Goal: Information Seeking & Learning: Learn about a topic

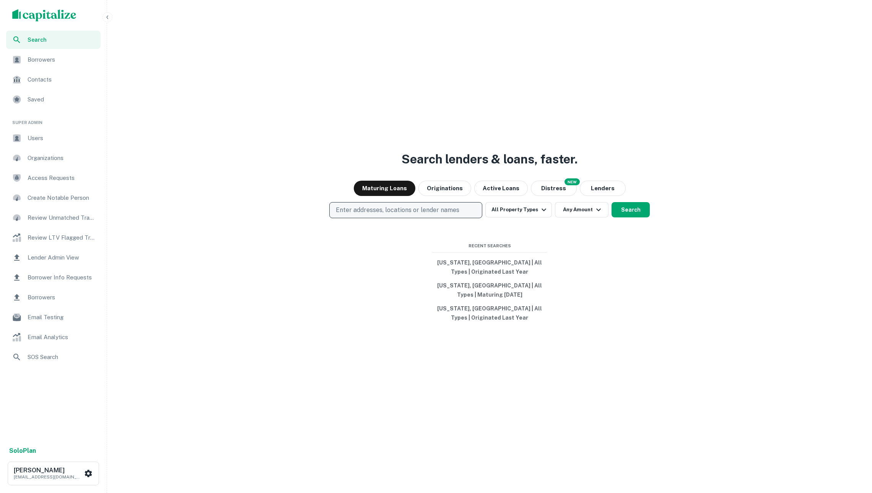
click at [449, 208] on p "Enter addresses, locations or lender names" at bounding box center [398, 209] width 124 height 9
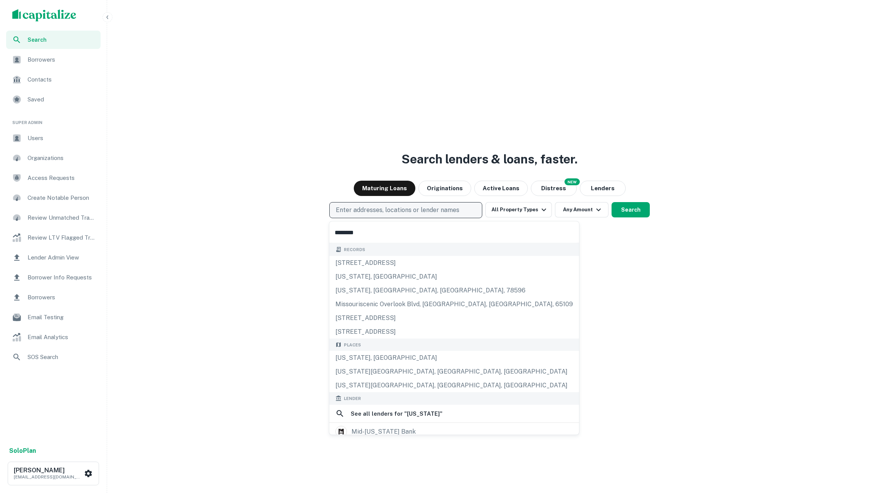
type input "********"
drag, startPoint x: 449, startPoint y: 208, endPoint x: 392, endPoint y: 362, distance: 163.8
click at [392, 362] on div "Search lenders & loans, faster. Maturing Loans Originations Active Loans NEW Di…" at bounding box center [489, 264] width 759 height 493
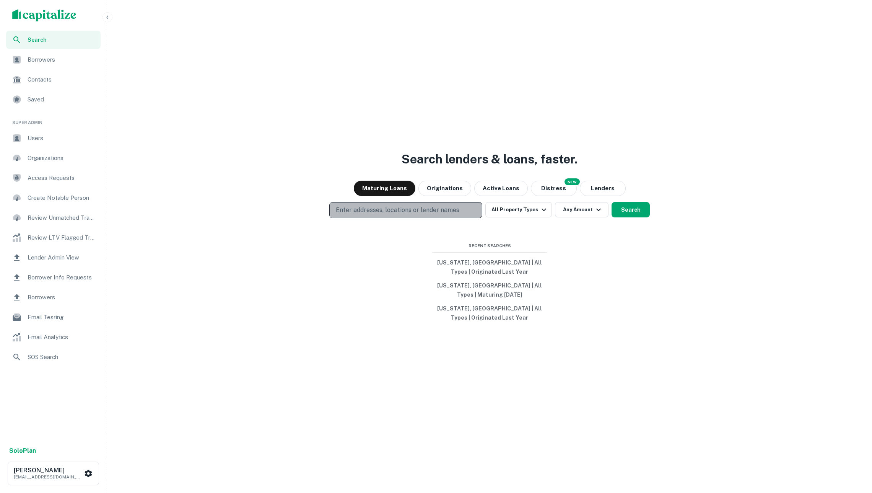
click at [423, 208] on p "Enter addresses, locations or lender names" at bounding box center [398, 209] width 124 height 9
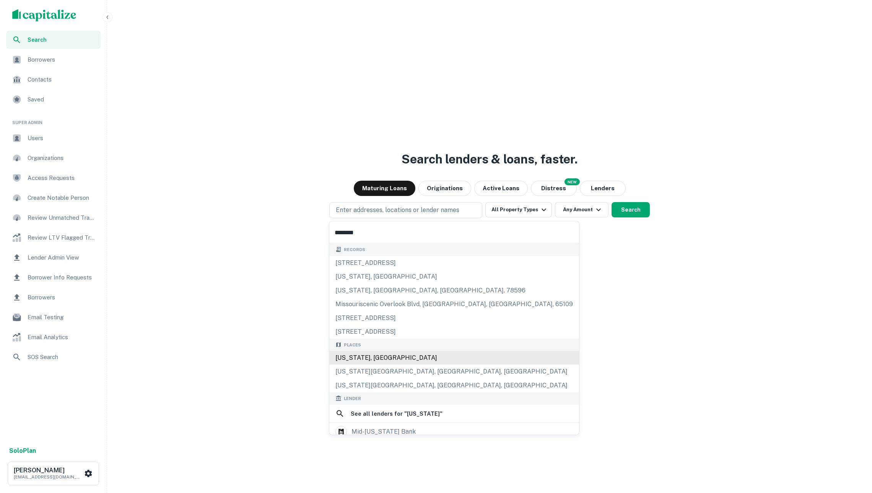
click at [403, 360] on div "Missouri, USA" at bounding box center [454, 358] width 250 height 14
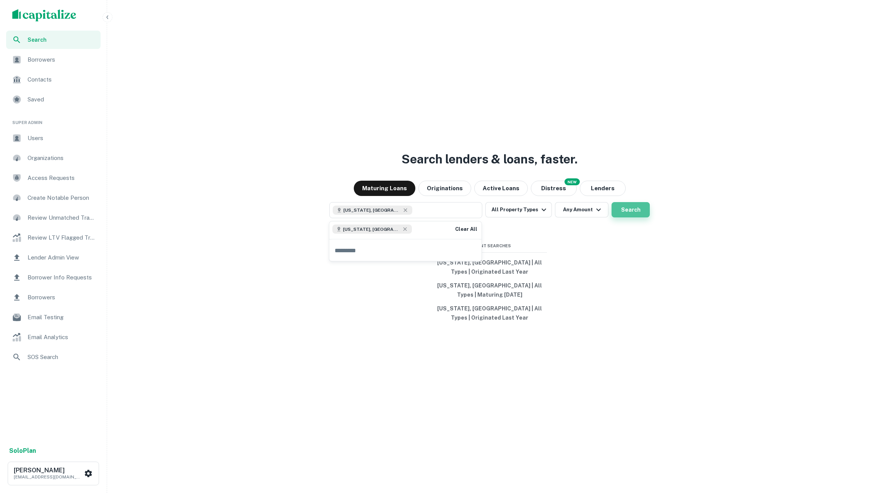
click at [634, 208] on button "Search" at bounding box center [631, 209] width 38 height 15
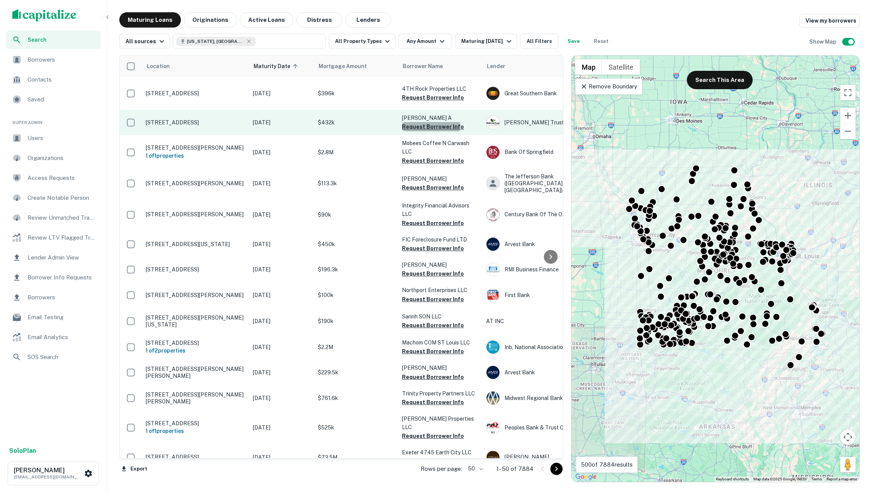
click at [429, 124] on button "Request Borrower Info" at bounding box center [433, 126] width 62 height 9
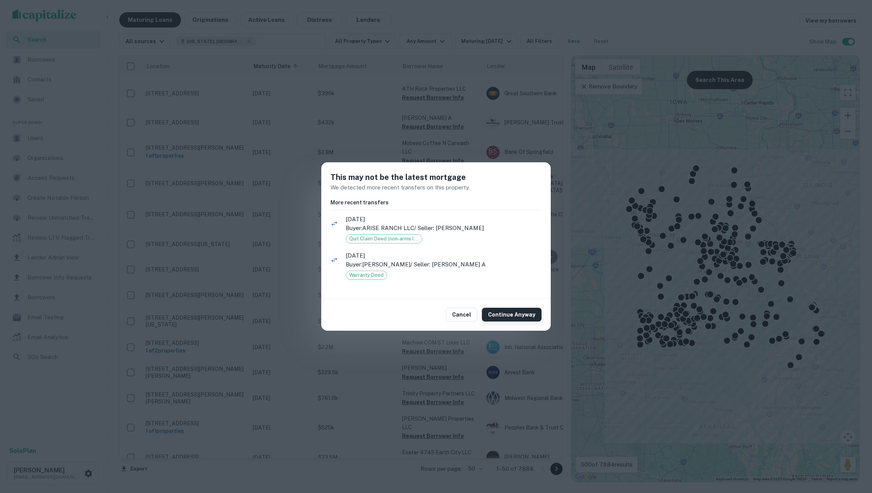
click at [508, 309] on button "Continue Anyway" at bounding box center [512, 315] width 60 height 14
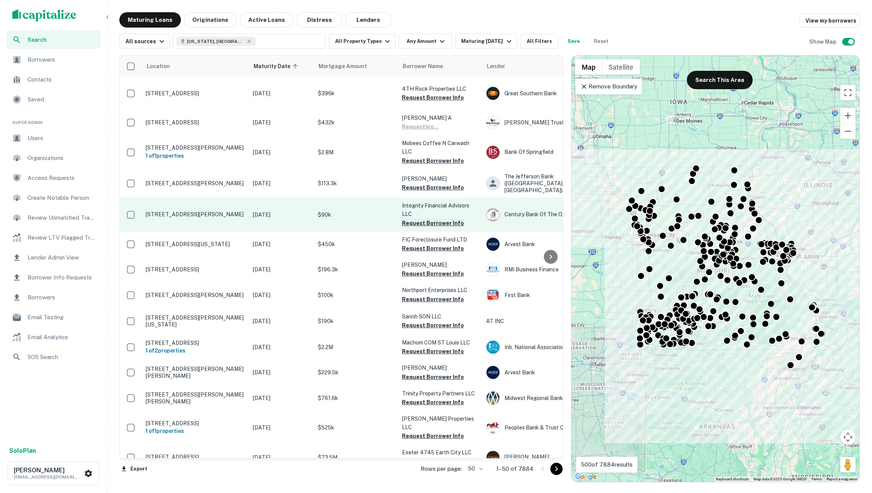
click at [433, 218] on button "Request Borrower Info" at bounding box center [433, 222] width 62 height 9
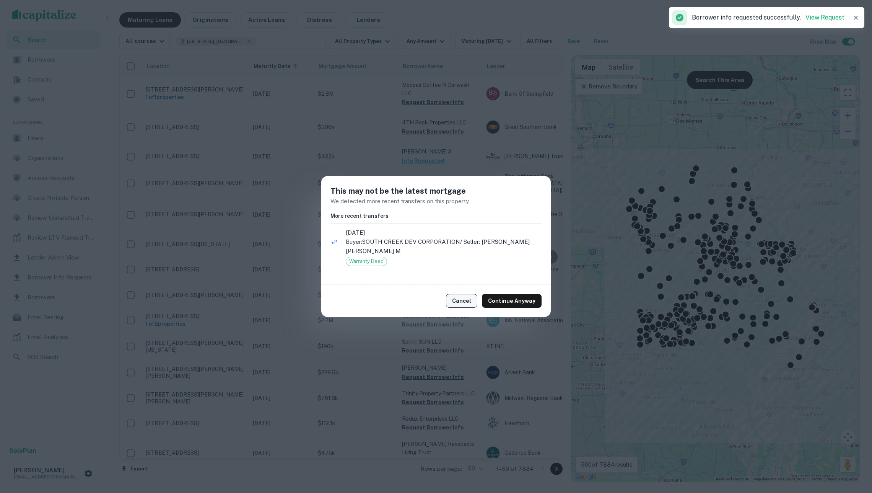
click at [470, 295] on button "Cancel" at bounding box center [461, 301] width 31 height 14
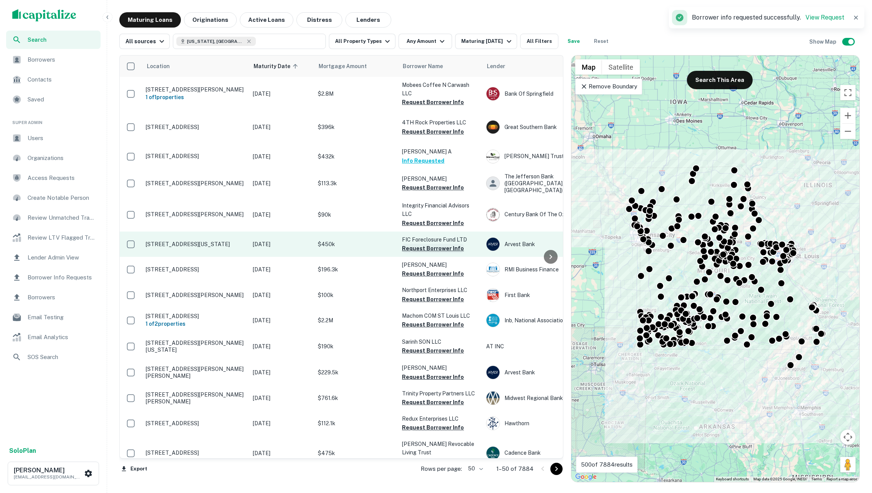
click at [430, 244] on button "Request Borrower Info" at bounding box center [433, 248] width 62 height 9
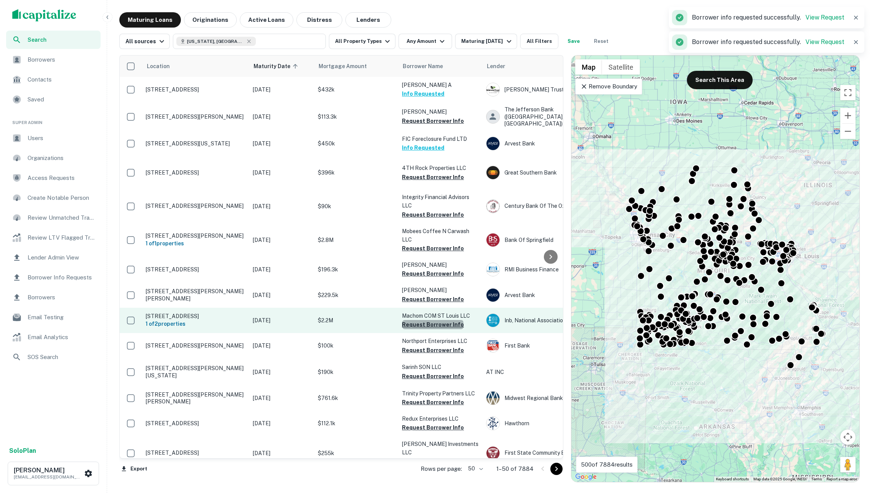
click at [432, 320] on button "Request Borrower Info" at bounding box center [433, 324] width 62 height 9
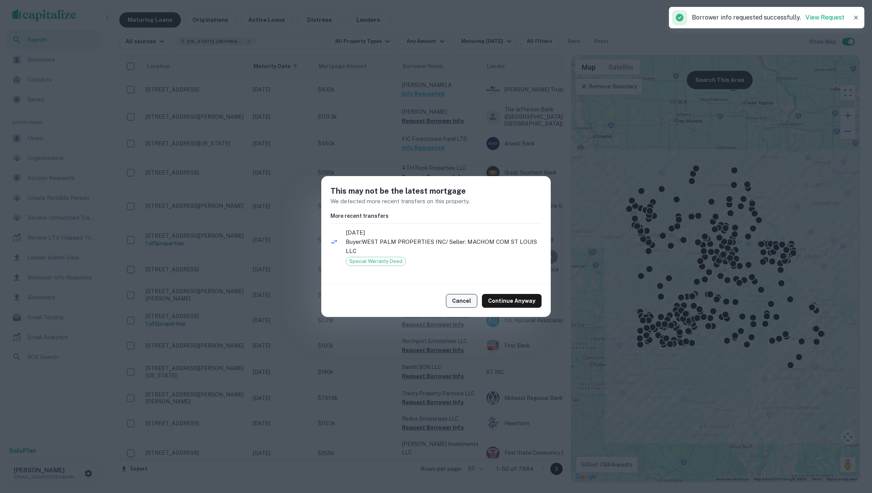
click at [474, 300] on button "Cancel" at bounding box center [461, 301] width 31 height 14
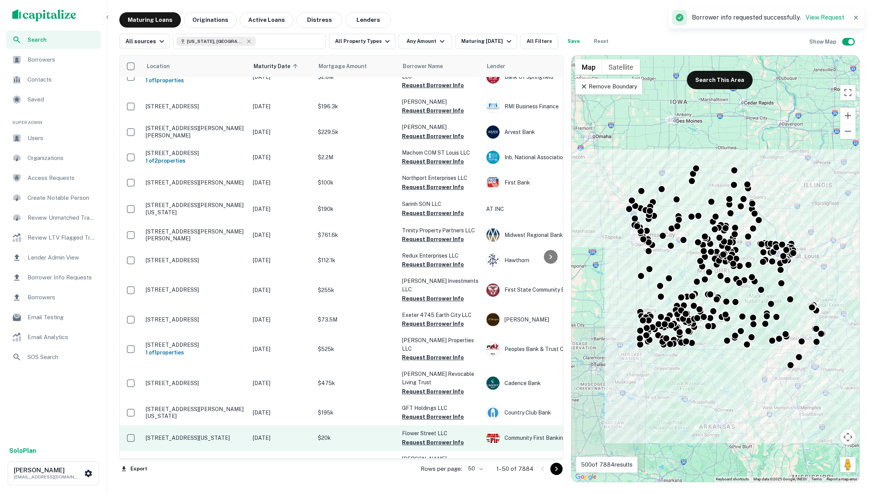
scroll to position [335, 0]
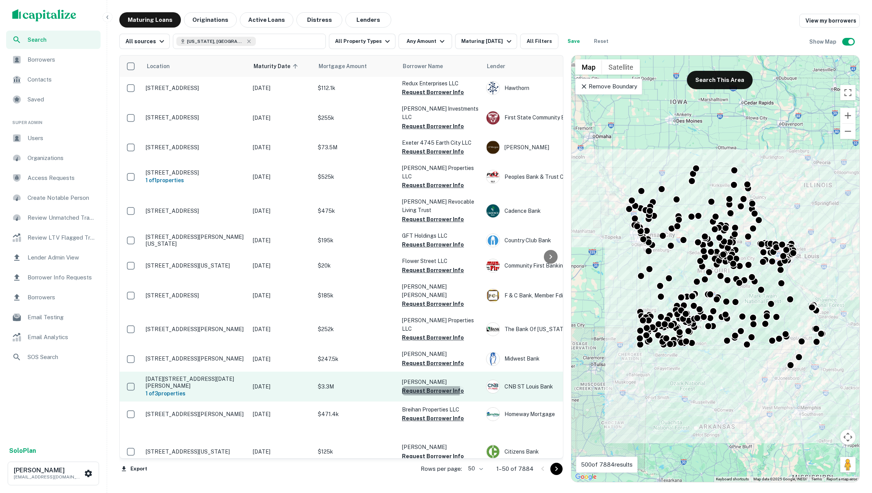
click at [427, 386] on button "Request Borrower Info" at bounding box center [433, 390] width 62 height 9
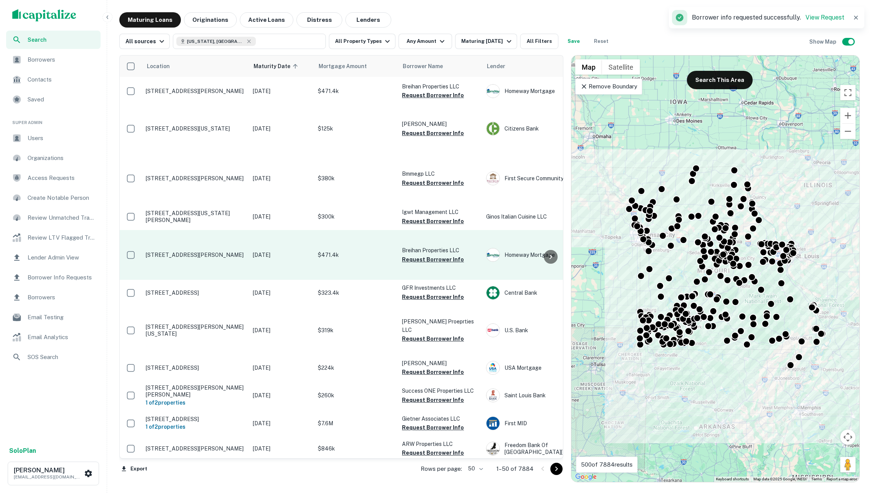
scroll to position [714, 0]
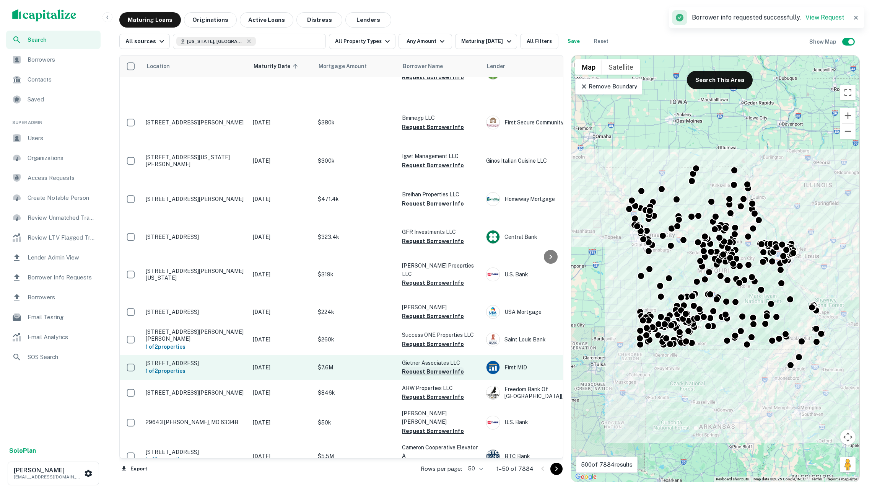
click at [424, 367] on button "Request Borrower Info" at bounding box center [433, 371] width 62 height 9
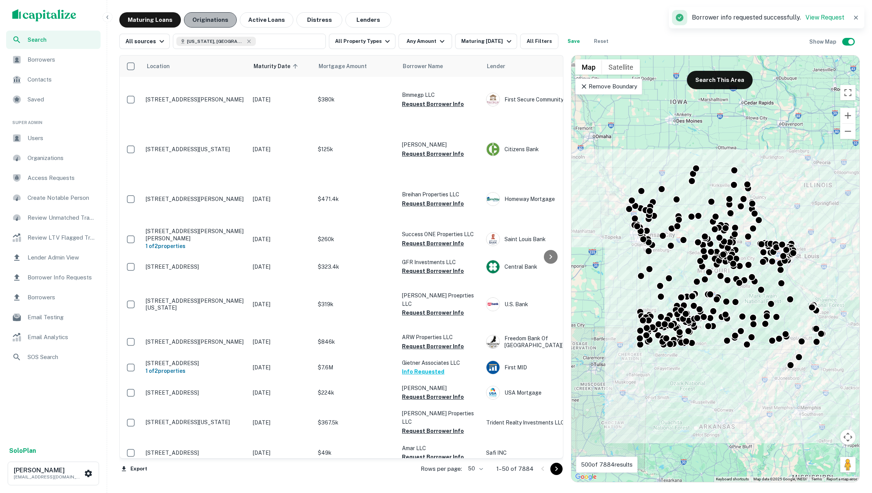
click at [225, 20] on button "Originations" at bounding box center [210, 19] width 53 height 15
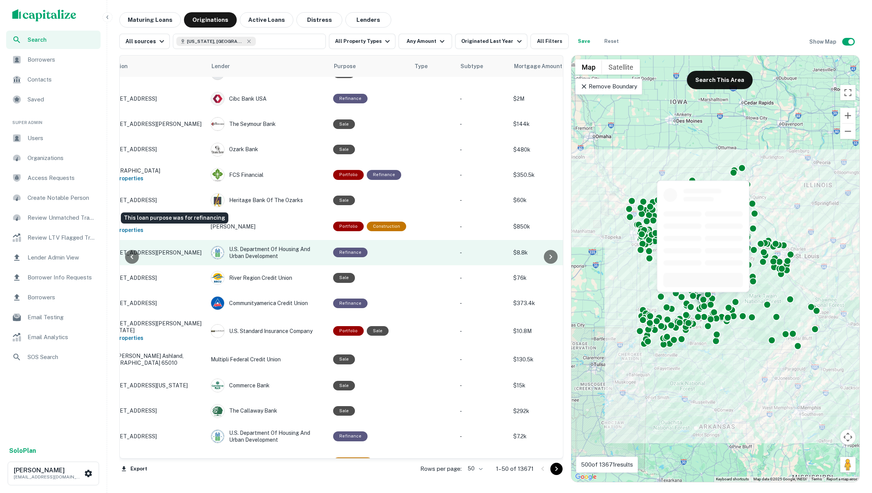
scroll to position [715, 240]
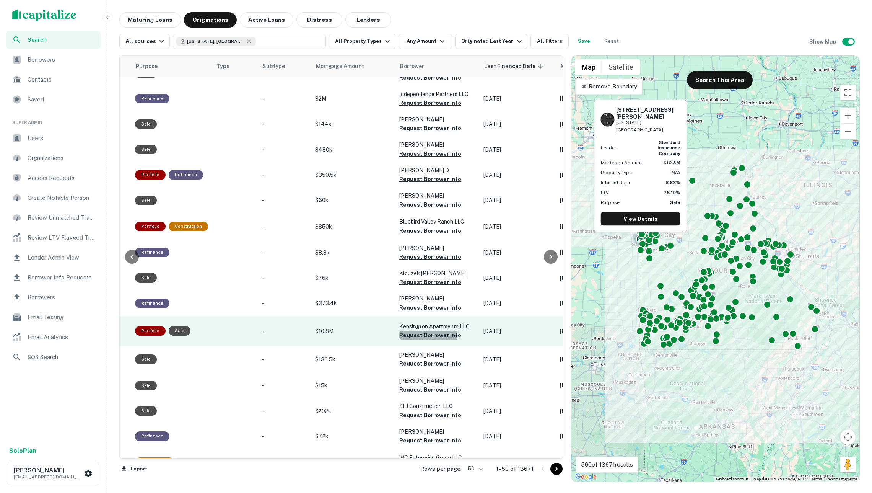
click at [427, 330] on button "Request Borrower Info" at bounding box center [430, 334] width 62 height 9
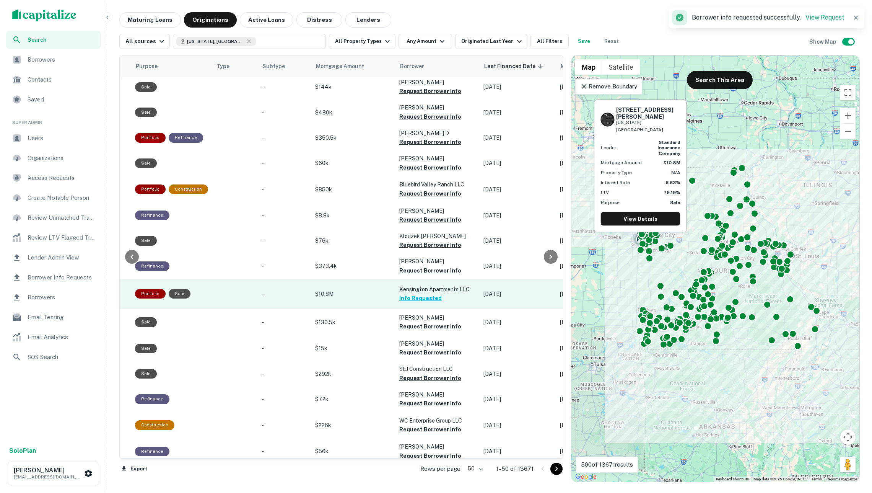
scroll to position [905, 240]
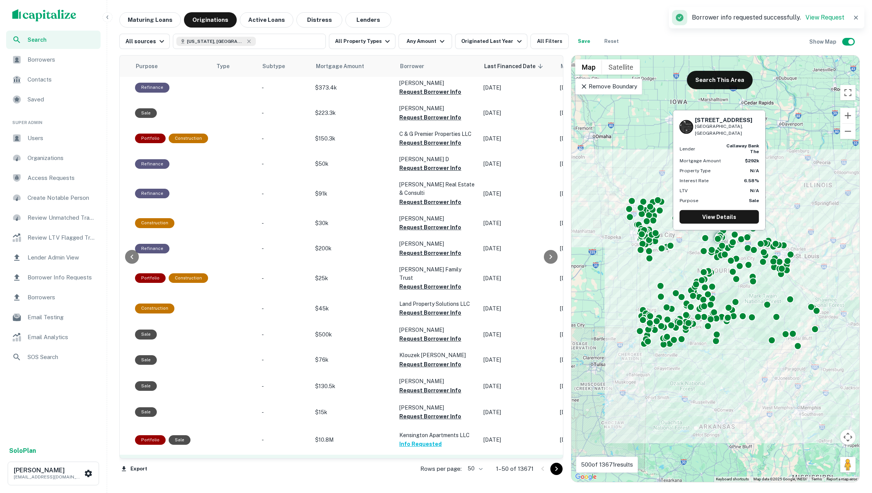
click at [431, 467] on button "Request Borrower Info" at bounding box center [430, 471] width 62 height 9
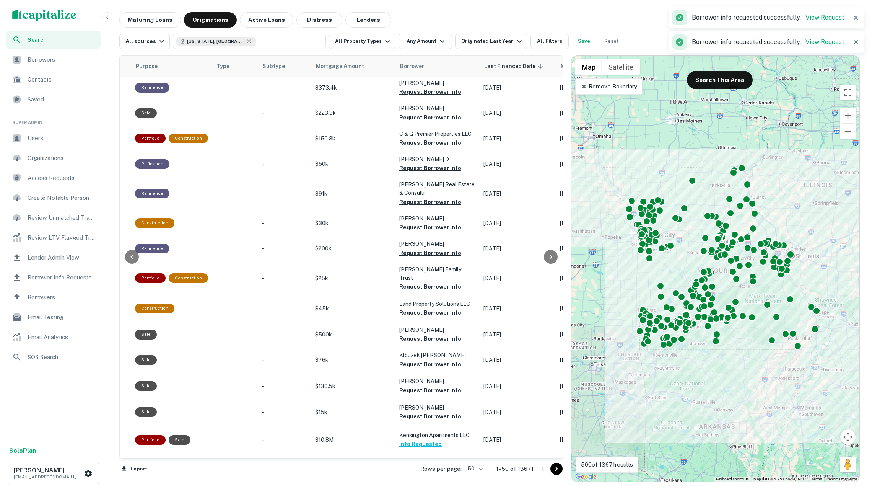
click at [77, 56] on span "Borrowers" at bounding box center [62, 59] width 68 height 9
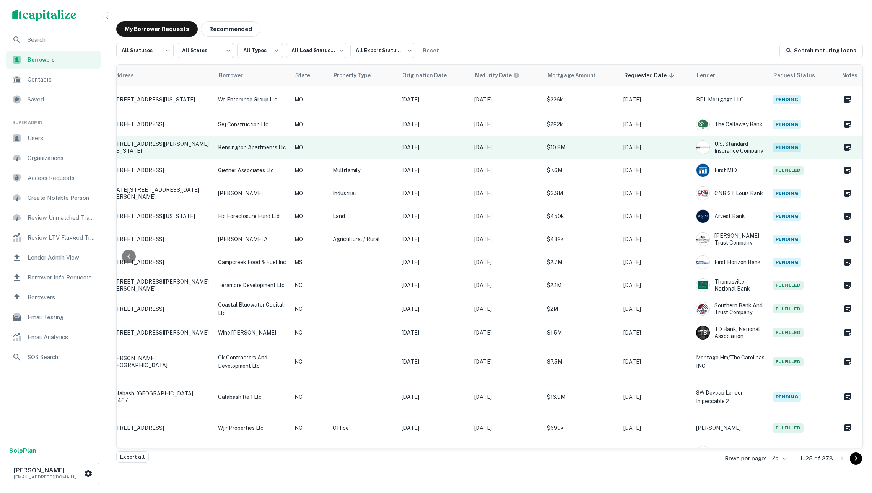
scroll to position [0, 100]
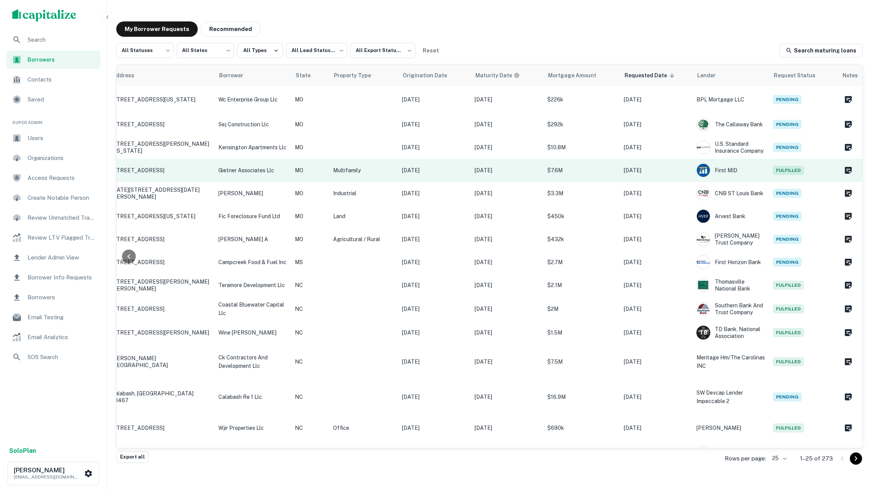
click at [389, 172] on p "Multifamily" at bounding box center [363, 170] width 61 height 8
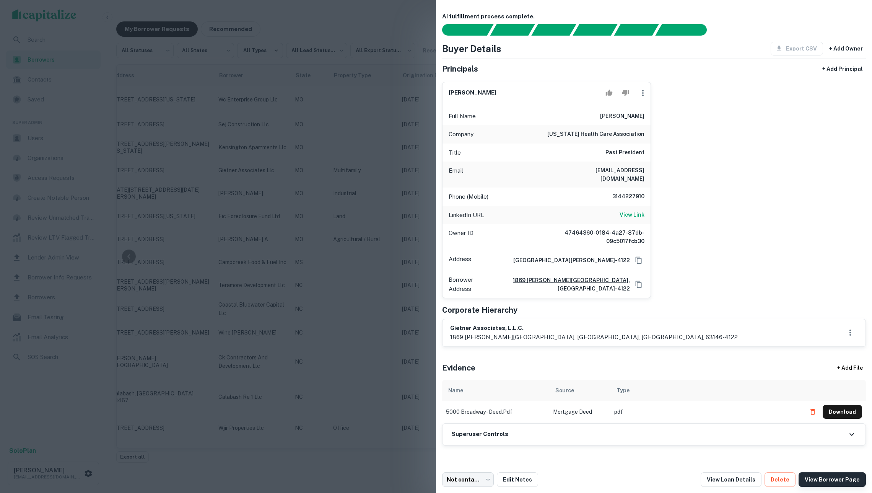
click at [825, 476] on link "View Borrower Page" at bounding box center [832, 479] width 67 height 15
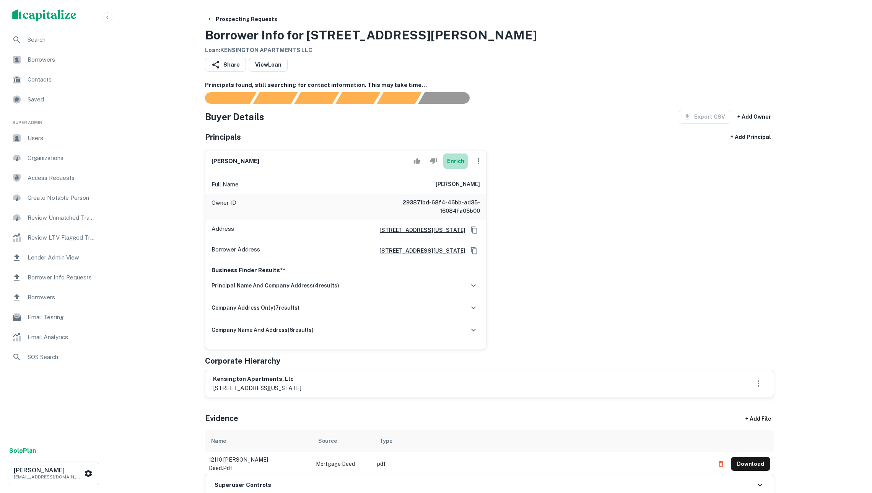
click at [455, 169] on button "Enrich" at bounding box center [455, 160] width 24 height 15
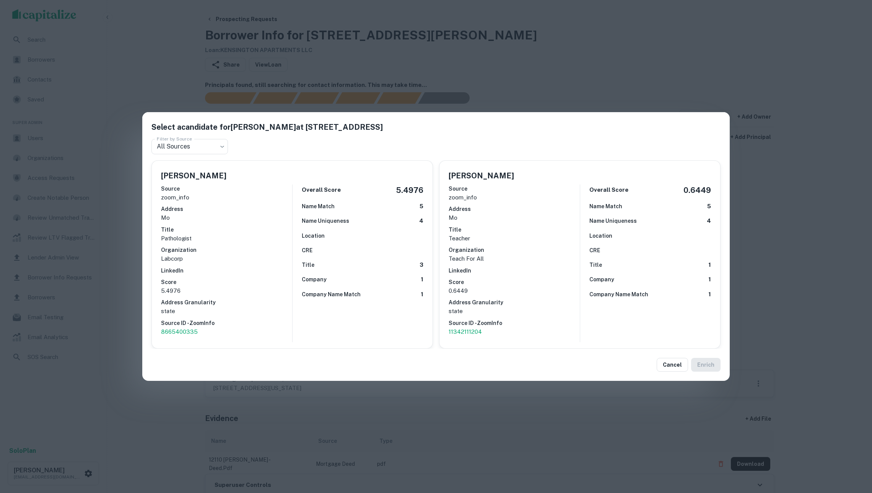
click at [571, 74] on div "Select a candidate for Amin Rezvani at 4741 central st, ste 2300 Filter by Sour…" at bounding box center [436, 246] width 872 height 493
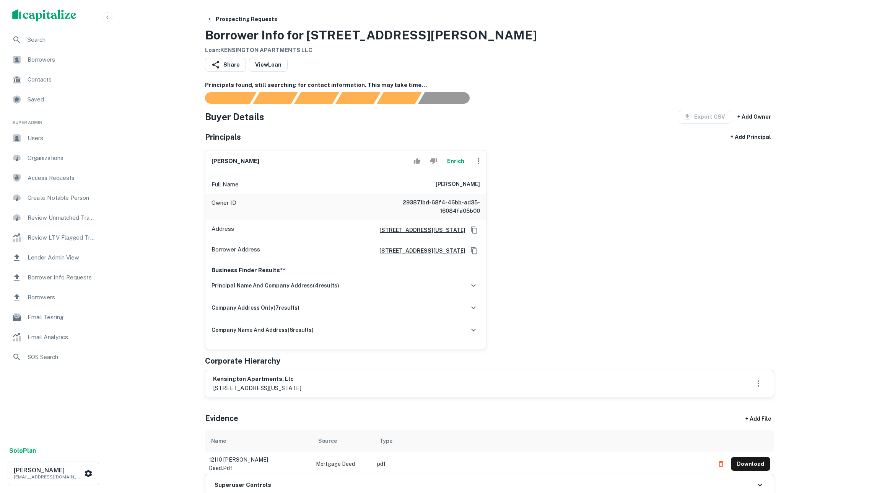
click at [473, 234] on icon "Copy Address" at bounding box center [474, 230] width 8 height 8
click at [606, 179] on div "amin rezvani Enrich Full Name amin rezvani Owner ID 293871bd-68f4-46bb-ad35-160…" at bounding box center [486, 246] width 575 height 205
click at [363, 293] on div "principal name and company address ( 4 results)" at bounding box center [346, 285] width 269 height 16
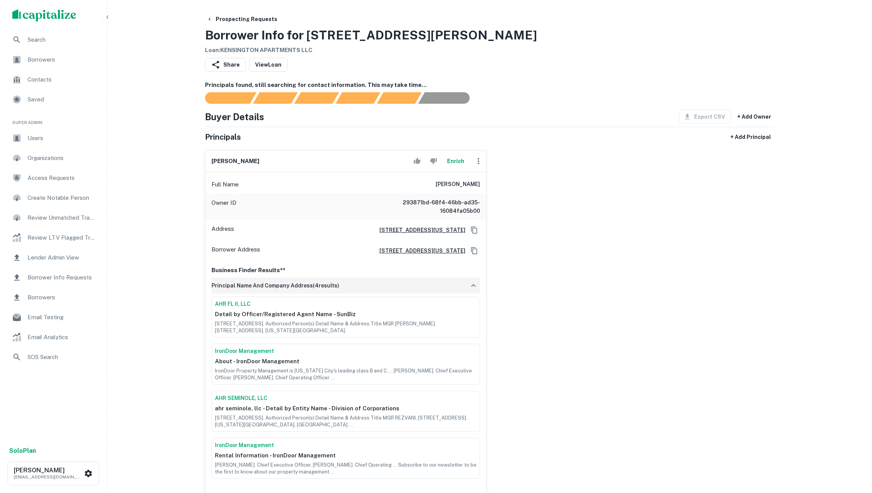
click at [363, 293] on div "principal name and company address ( 4 results)" at bounding box center [346, 285] width 269 height 16
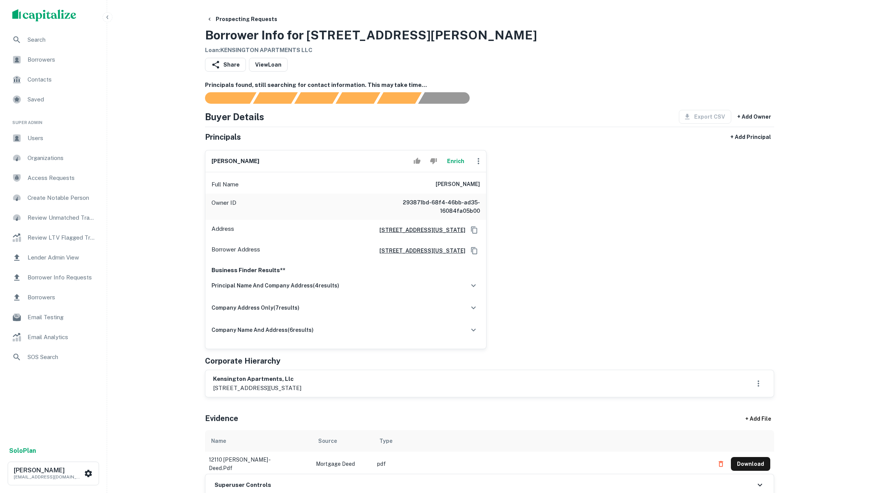
click at [53, 60] on span "Borrowers" at bounding box center [62, 59] width 68 height 9
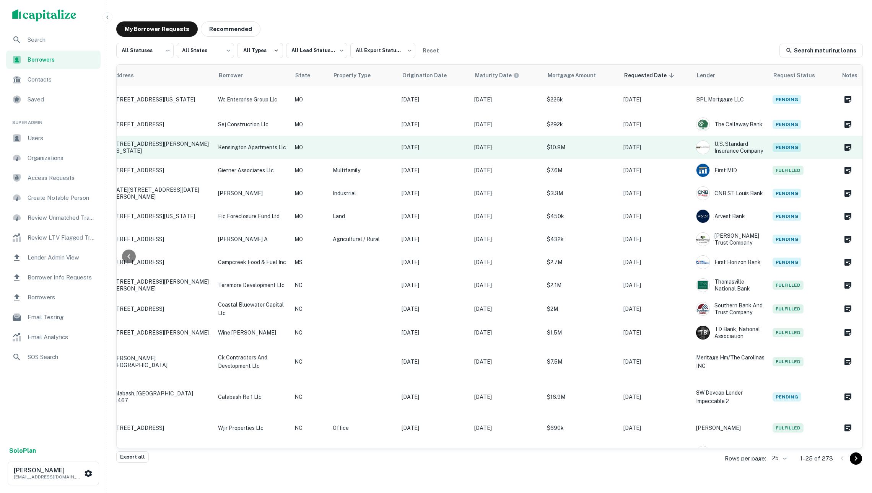
scroll to position [0, 100]
click at [464, 152] on td "[DATE]" at bounding box center [434, 147] width 73 height 23
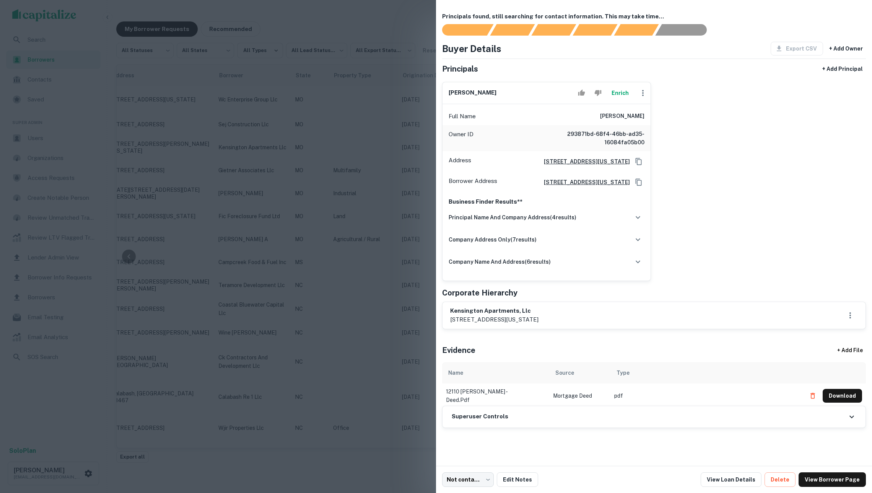
click at [410, 144] on div at bounding box center [436, 246] width 872 height 493
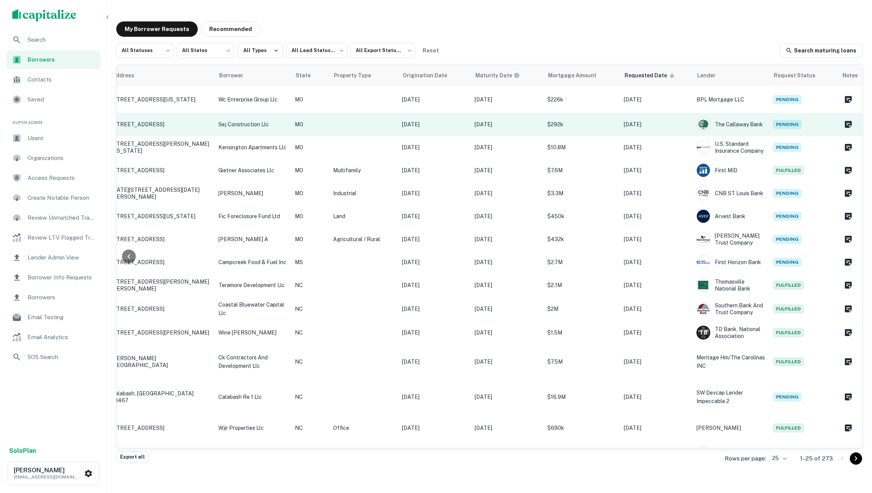
click at [402, 120] on p "Sep 18, 2025" at bounding box center [434, 124] width 65 height 8
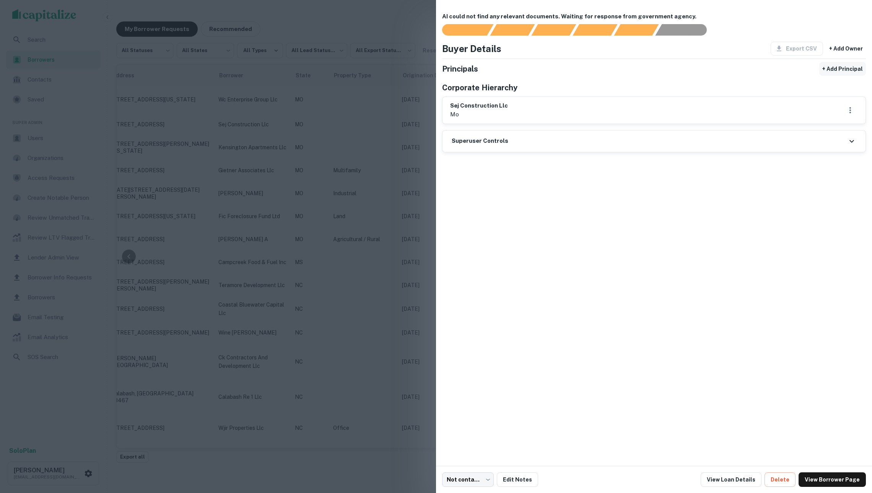
click at [831, 70] on button "+ Add Principal" at bounding box center [842, 69] width 47 height 14
select select "**"
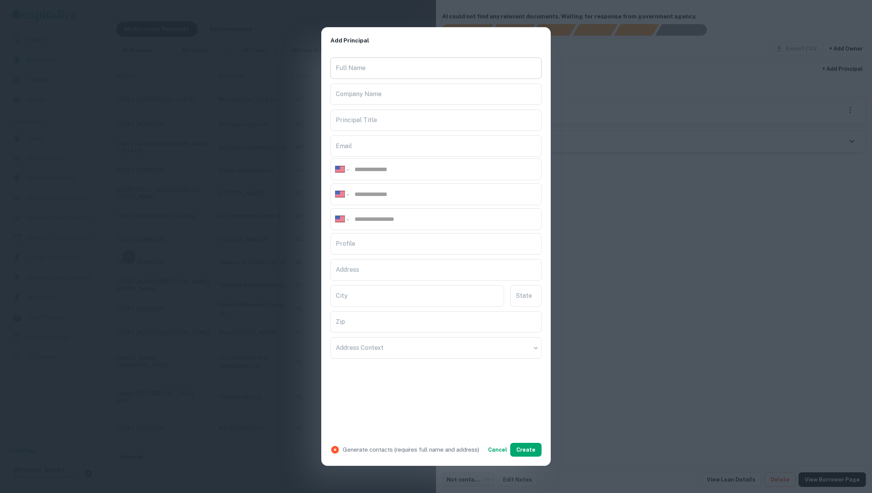
paste input "**********"
type input "**********"
paste input "**********"
type input "**********"
paste input "**********"
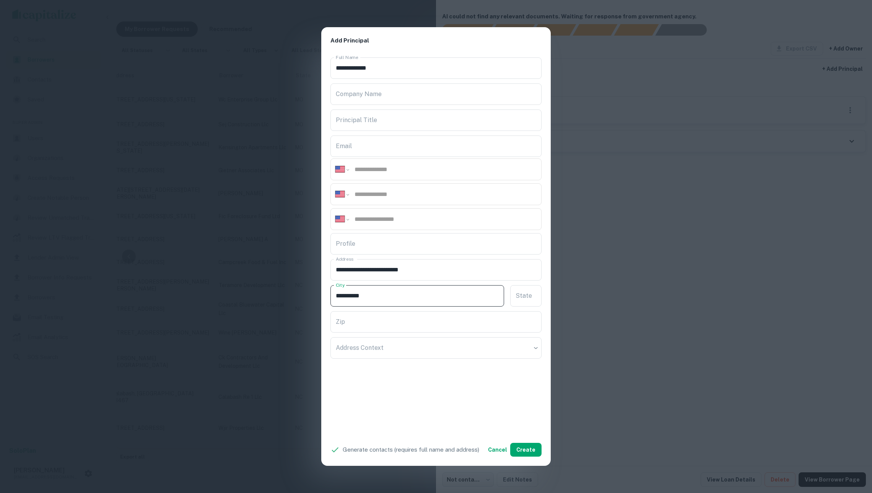
type input "**********"
type input "**"
paste input "*****"
type input "*****"
click at [537, 452] on button "Create" at bounding box center [525, 450] width 31 height 14
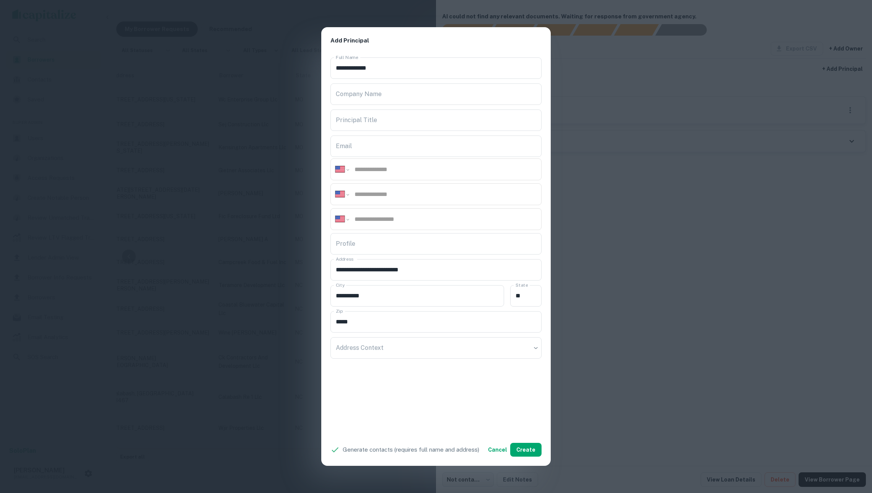
click at [504, 445] on button "Cancel" at bounding box center [497, 450] width 25 height 14
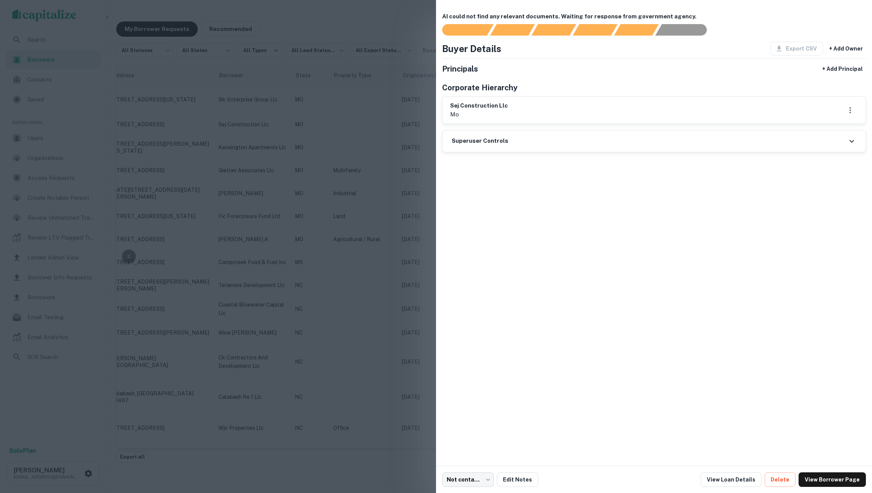
click at [640, 403] on div "AI could not find any relevant documents. Waiting for response from government …" at bounding box center [654, 233] width 436 height 466
click at [814, 476] on link "View Borrower Page" at bounding box center [832, 479] width 67 height 15
click at [323, 139] on div at bounding box center [436, 246] width 872 height 493
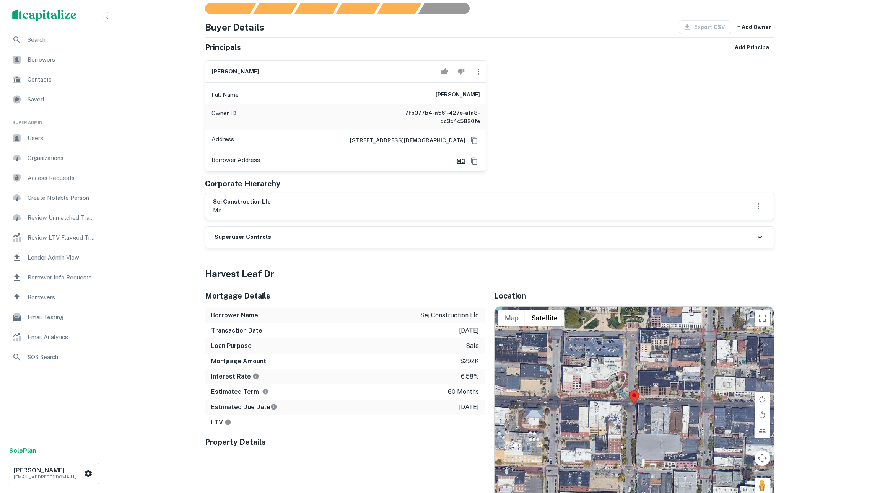
scroll to position [109, 0]
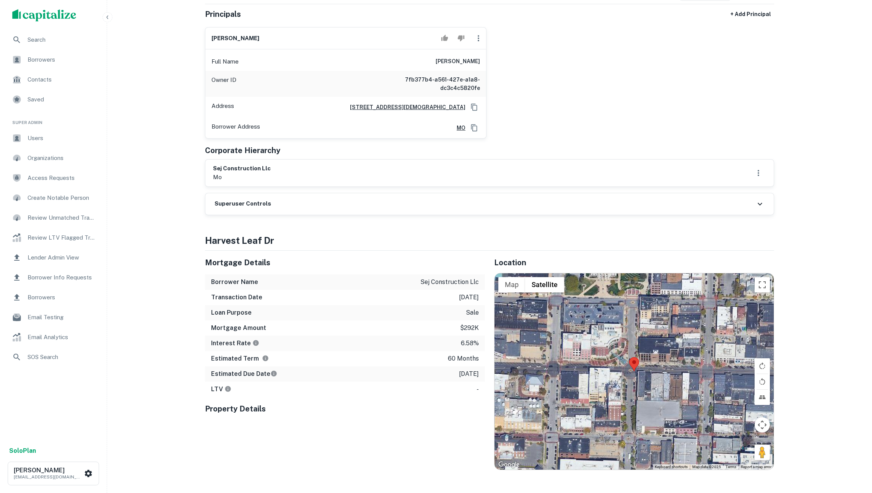
click at [48, 39] on span "Search" at bounding box center [62, 39] width 68 height 9
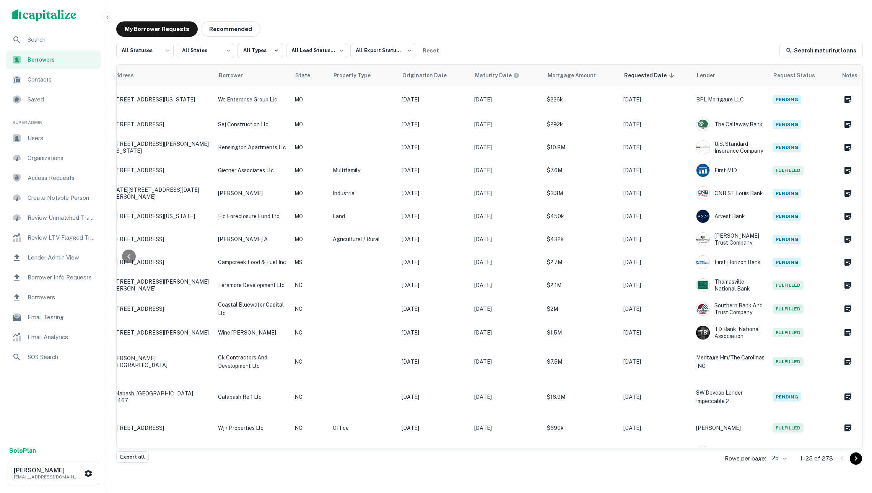
scroll to position [0, 100]
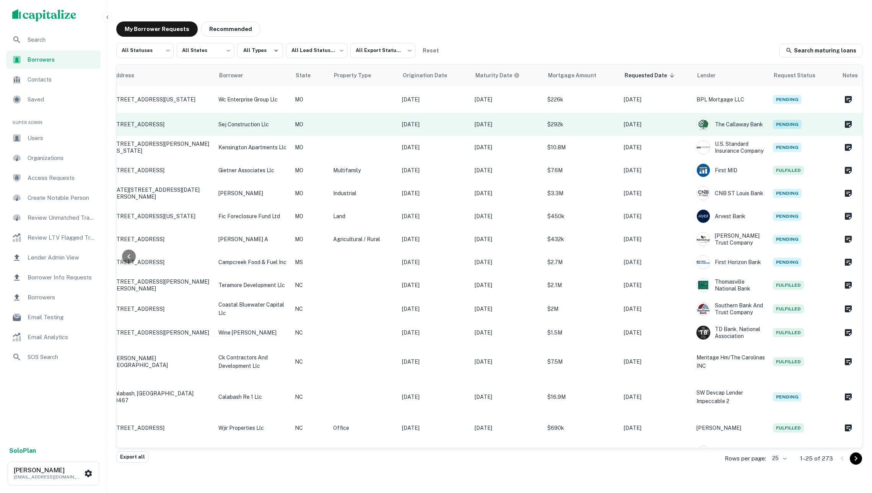
click at [382, 129] on td at bounding box center [363, 124] width 69 height 23
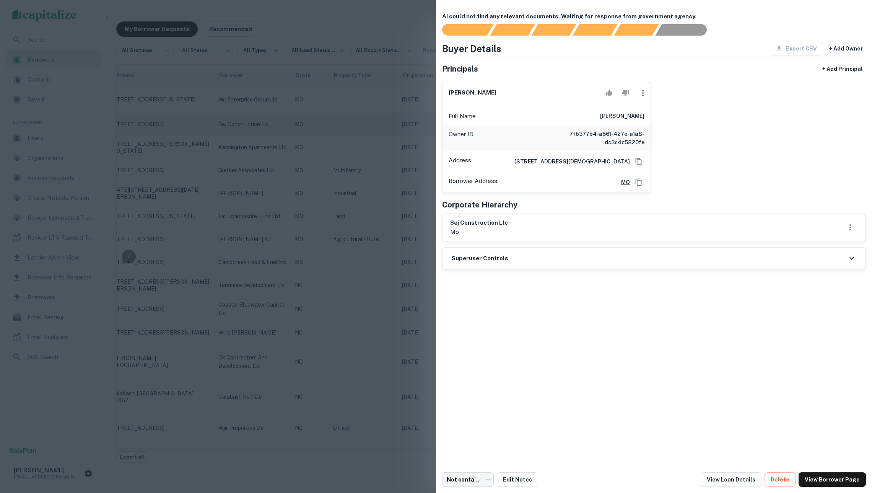
click at [382, 129] on div at bounding box center [436, 246] width 872 height 493
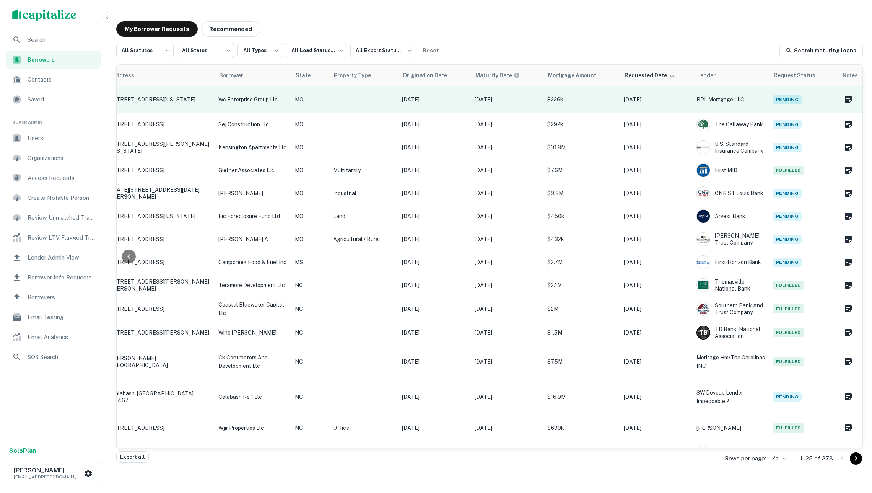
click at [366, 103] on td at bounding box center [363, 99] width 69 height 27
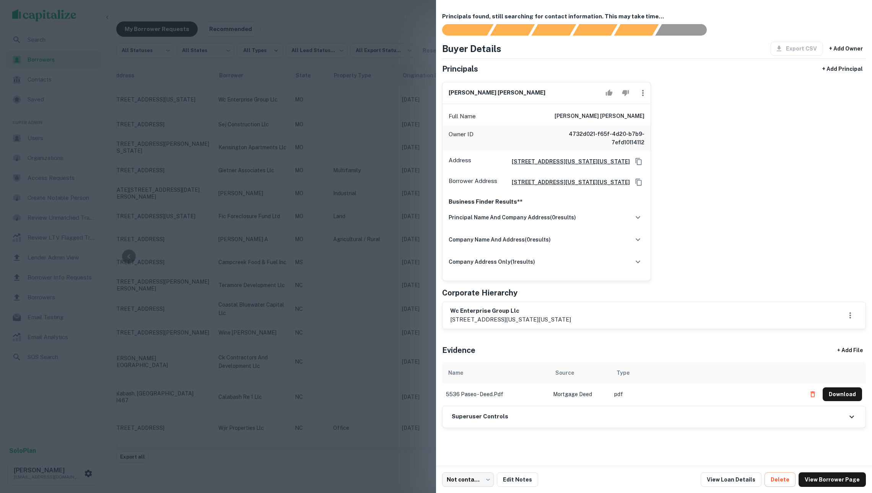
drag, startPoint x: 575, startPoint y: 119, endPoint x: 653, endPoint y: 121, distance: 78.8
click at [653, 121] on div "marcus reginald wiley-wright Full Name marcus reginald wiley-wright Owner ID 47…" at bounding box center [651, 178] width 430 height 205
copy h6 "marcus reginald wiley-wright"
click at [640, 164] on icon "Copy Address" at bounding box center [639, 161] width 6 height 7
click at [382, 75] on div at bounding box center [436, 246] width 872 height 493
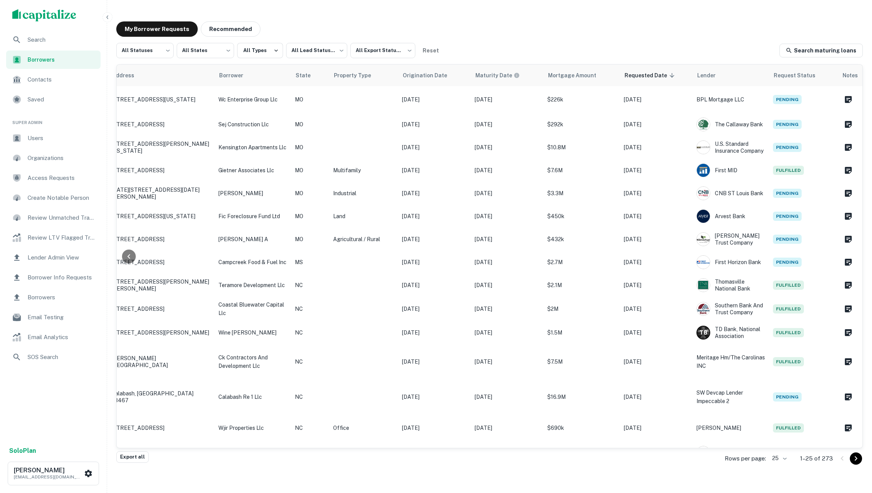
click at [42, 57] on span "Borrowers" at bounding box center [62, 59] width 68 height 8
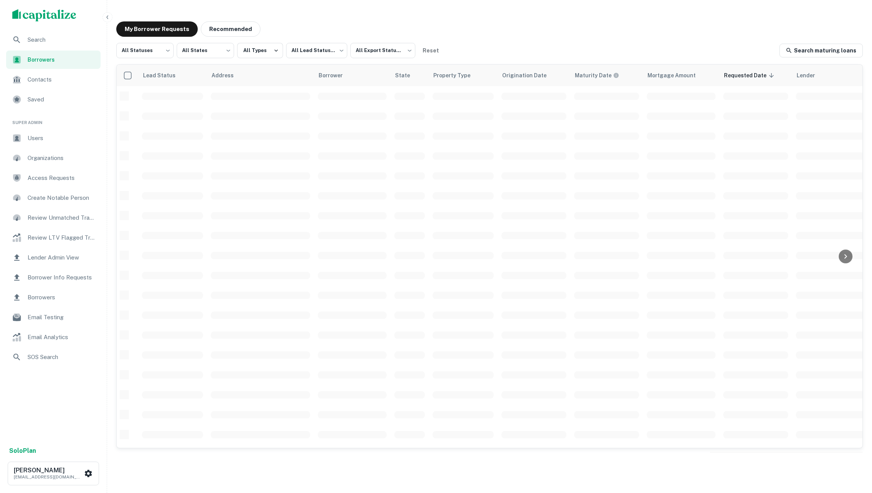
click at [52, 35] on span "Search" at bounding box center [62, 39] width 68 height 9
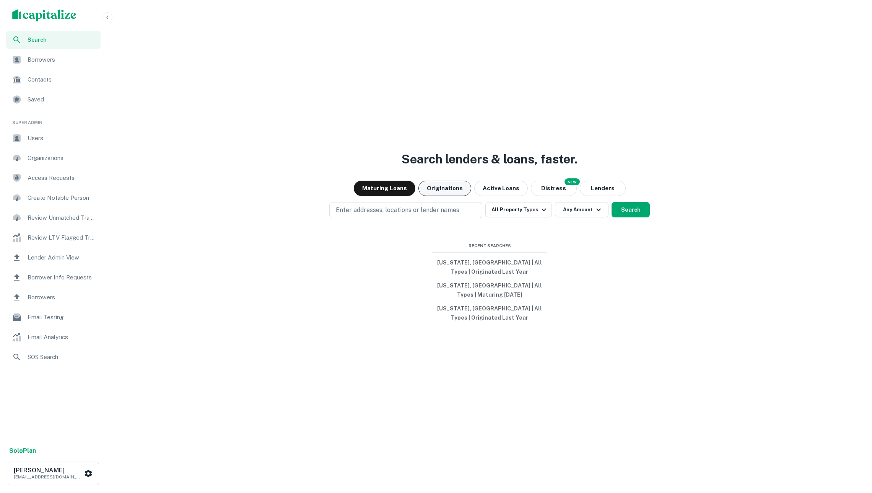
click at [439, 188] on button "Originations" at bounding box center [444, 188] width 53 height 15
click at [433, 204] on button "Enter addresses, locations or lender names" at bounding box center [405, 210] width 153 height 16
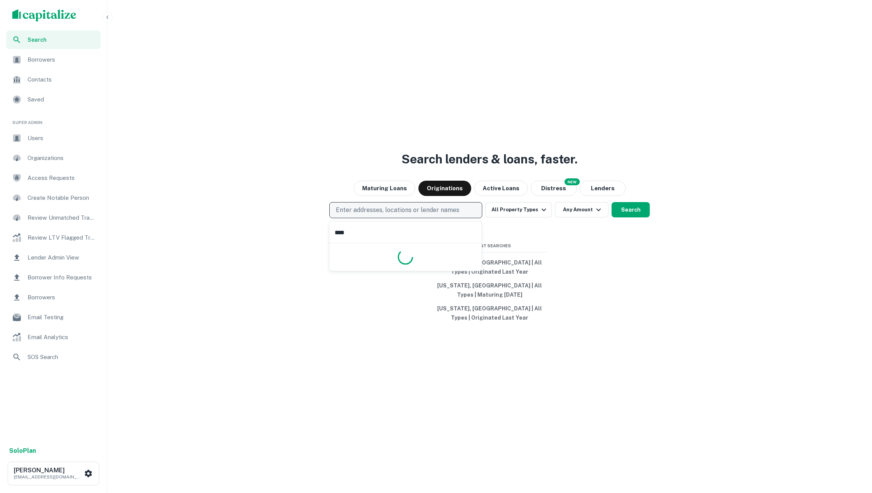
type input "*****"
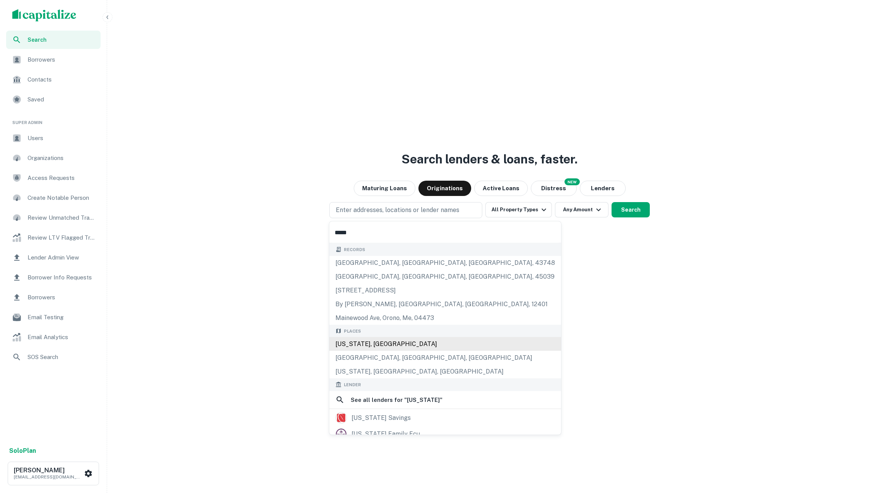
click at [377, 342] on div "[US_STATE], [GEOGRAPHIC_DATA]" at bounding box center [445, 344] width 232 height 14
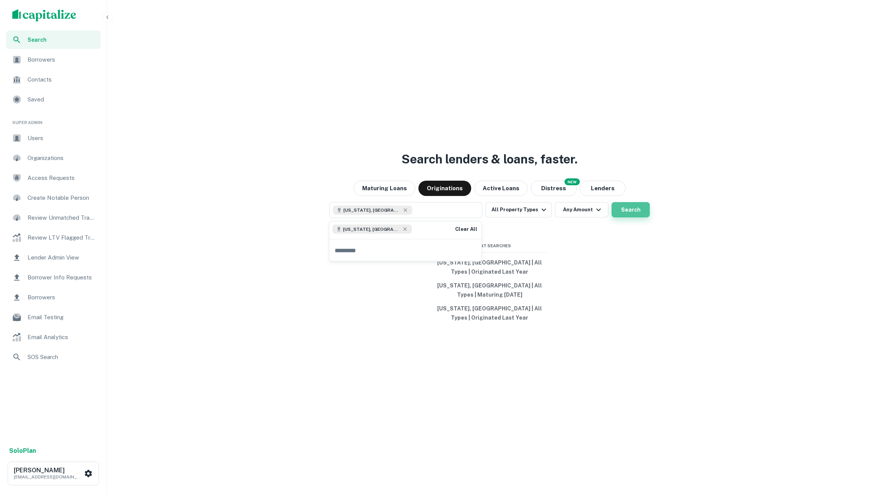
click at [632, 210] on button "Search" at bounding box center [631, 209] width 38 height 15
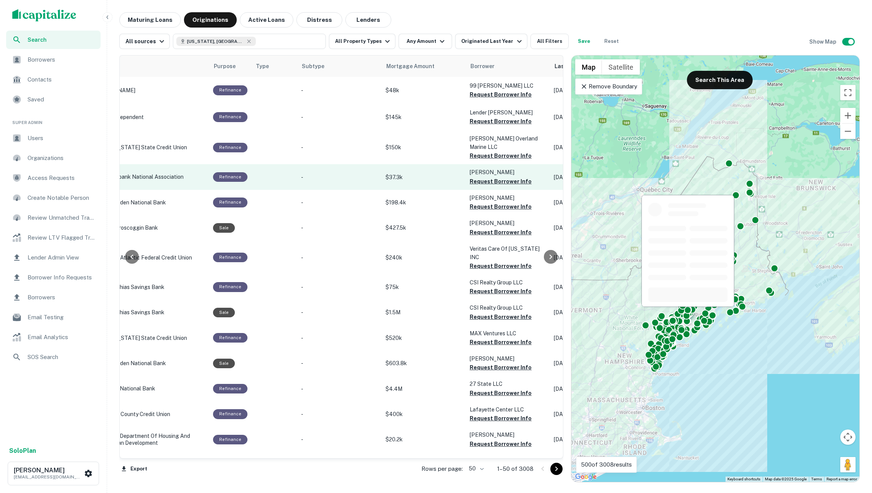
scroll to position [0, 210]
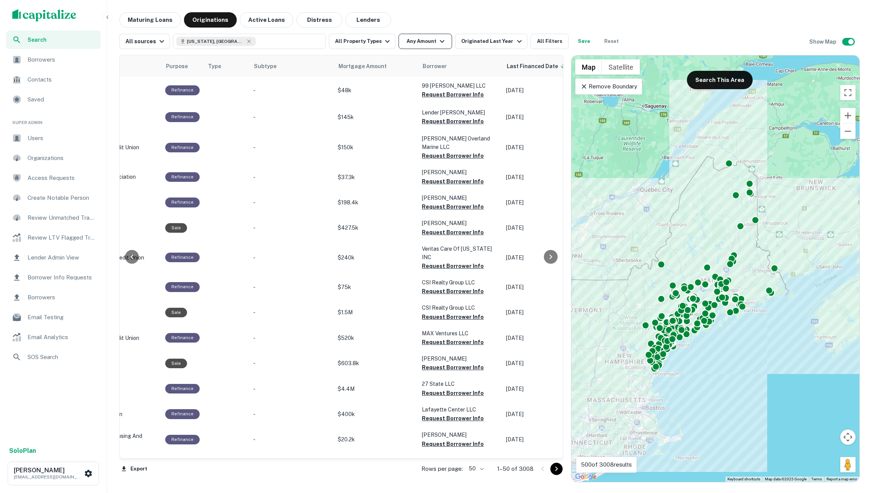
click at [413, 45] on button "Any Amount" at bounding box center [426, 41] width 54 height 15
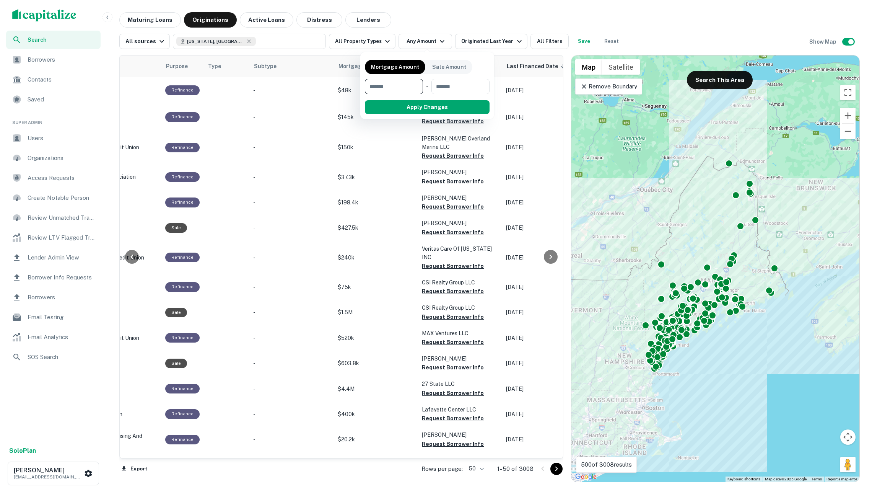
type input "*"
type input "*******"
click at [428, 106] on button "Apply Changes" at bounding box center [440, 107] width 97 height 14
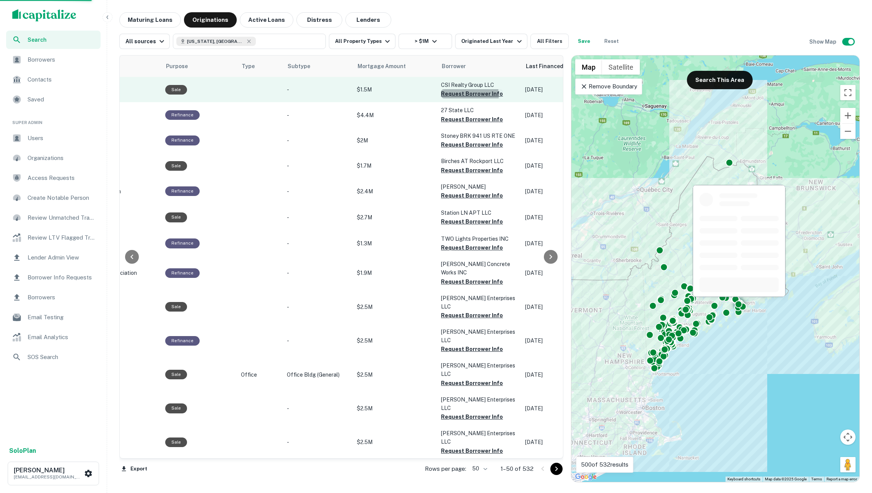
click at [441, 95] on button "Request Borrower Info" at bounding box center [472, 93] width 62 height 9
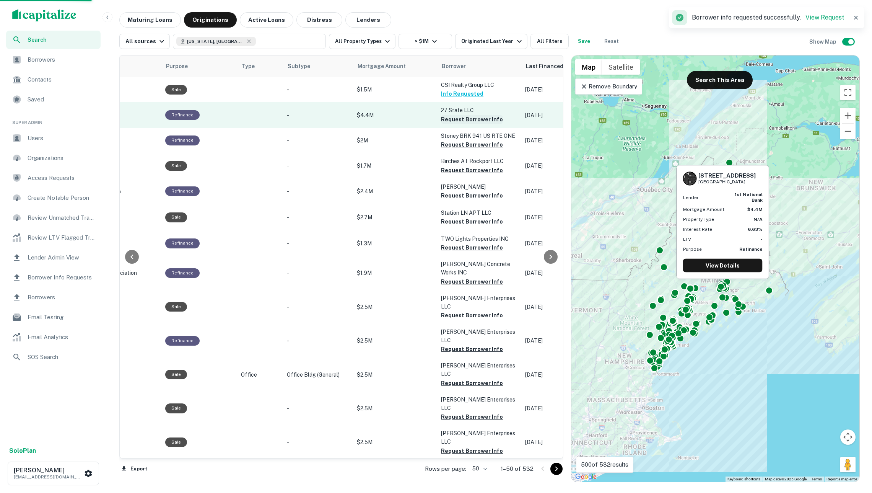
click at [441, 119] on button "Request Borrower Info" at bounding box center [472, 119] width 62 height 9
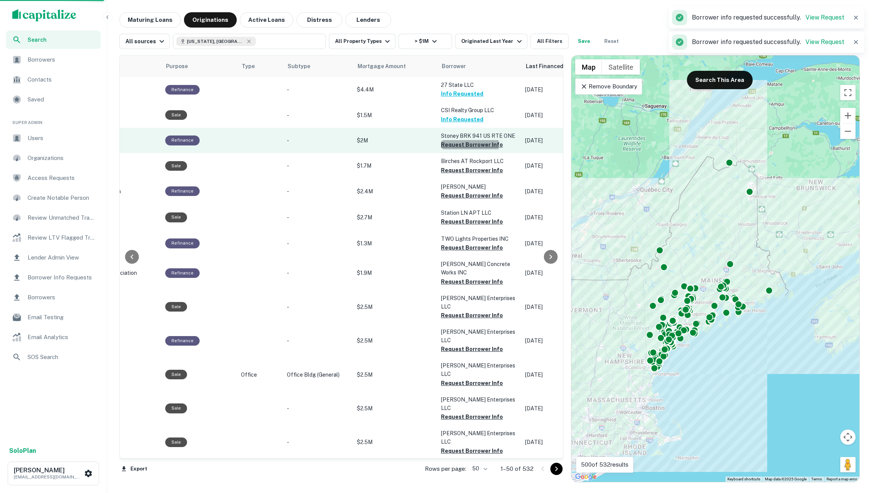
click at [441, 144] on button "Request Borrower Info" at bounding box center [472, 144] width 62 height 9
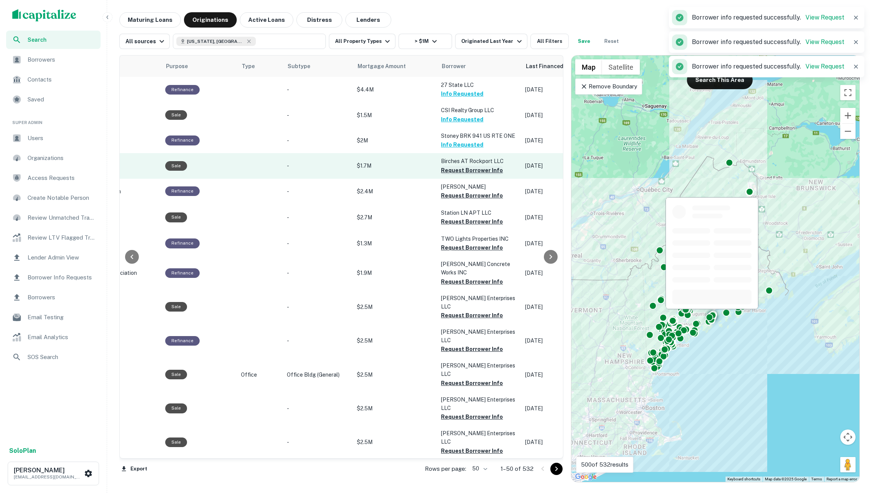
click at [441, 171] on button "Request Borrower Info" at bounding box center [472, 170] width 62 height 9
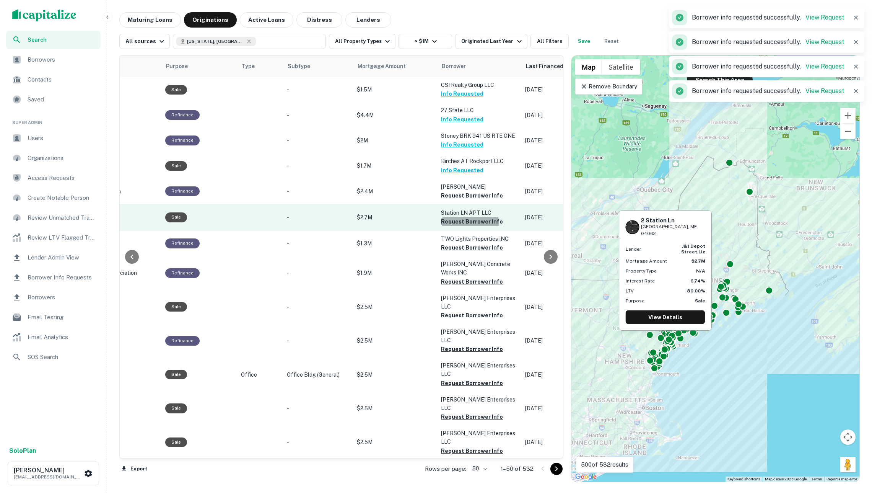
click at [444, 221] on button "Request Borrower Info" at bounding box center [472, 221] width 62 height 9
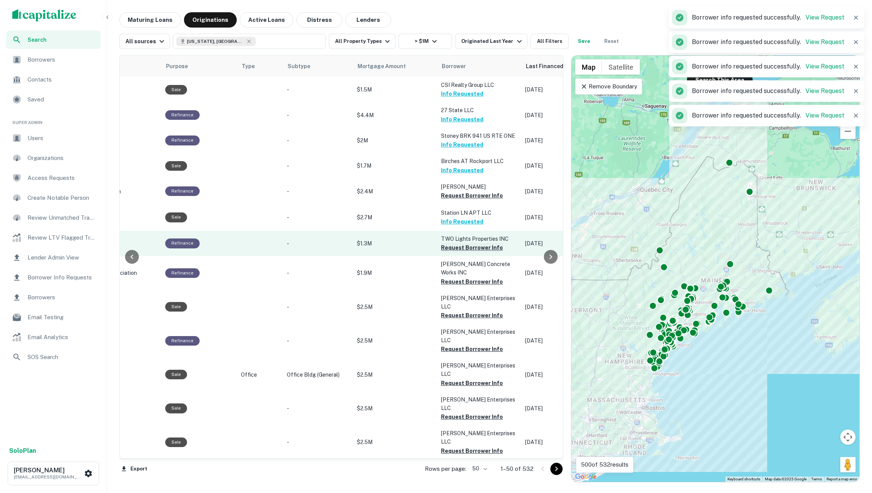
click at [449, 245] on button "Request Borrower Info" at bounding box center [472, 247] width 62 height 9
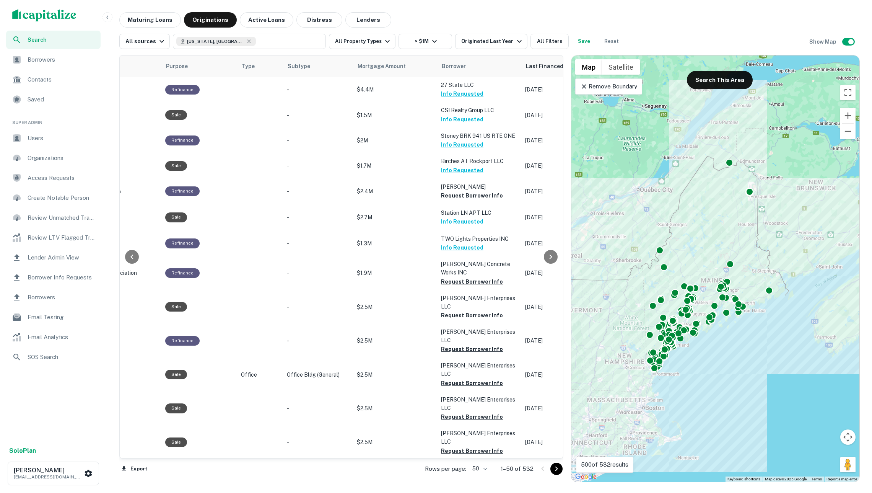
click at [47, 60] on span "Borrowers" at bounding box center [62, 59] width 68 height 9
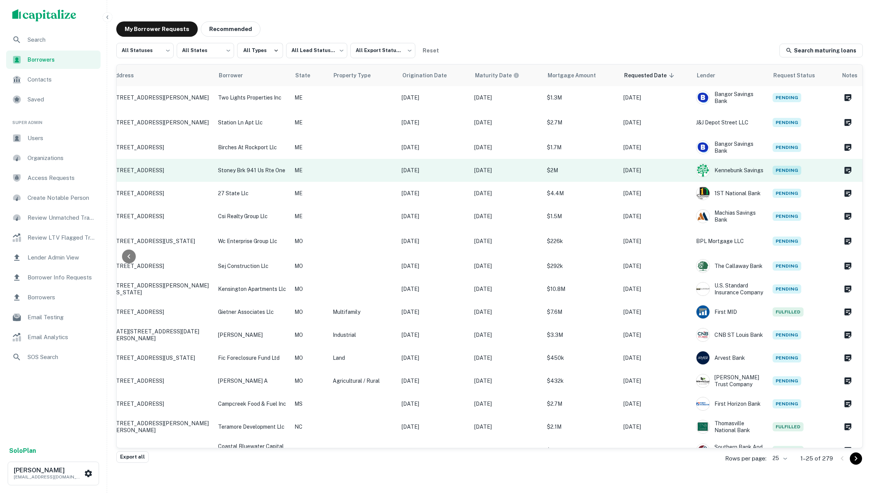
scroll to position [0, 100]
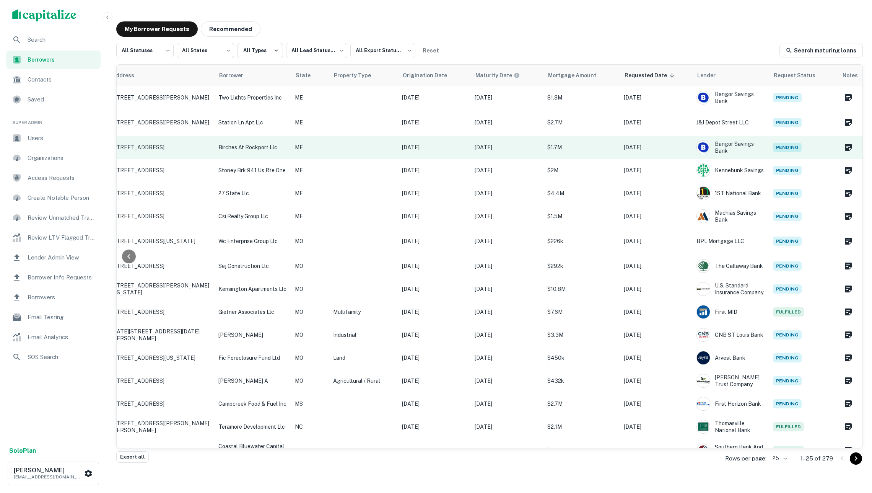
click at [361, 150] on td at bounding box center [363, 147] width 69 height 23
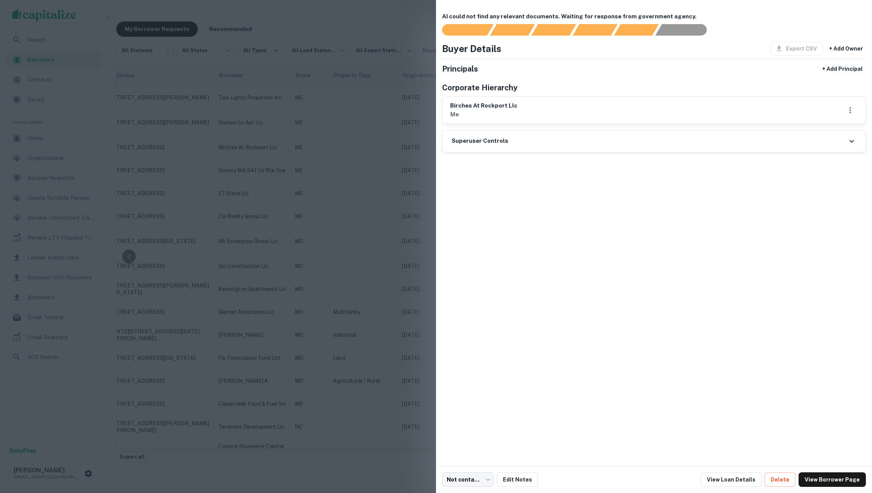
click at [373, 66] on div at bounding box center [436, 246] width 872 height 493
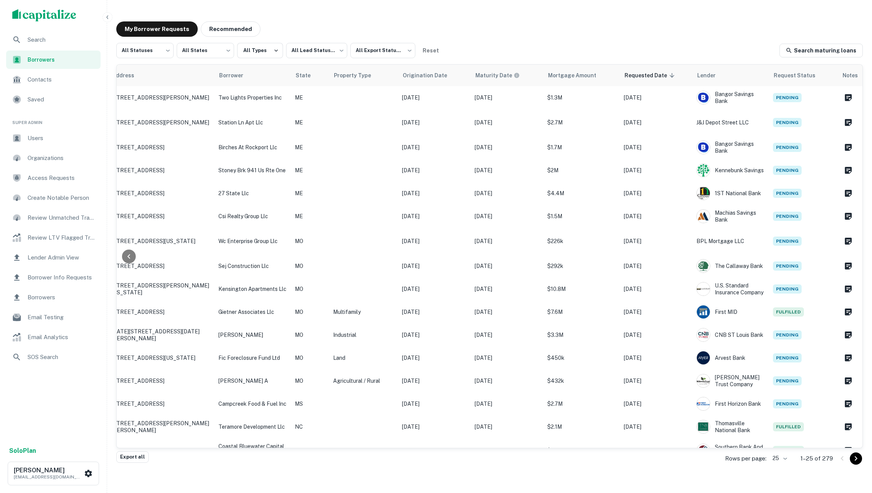
click at [448, 17] on div "My Borrower Requests Recommended All Statuses *** ​ All States *** ​ All Types …" at bounding box center [489, 236] width 759 height 443
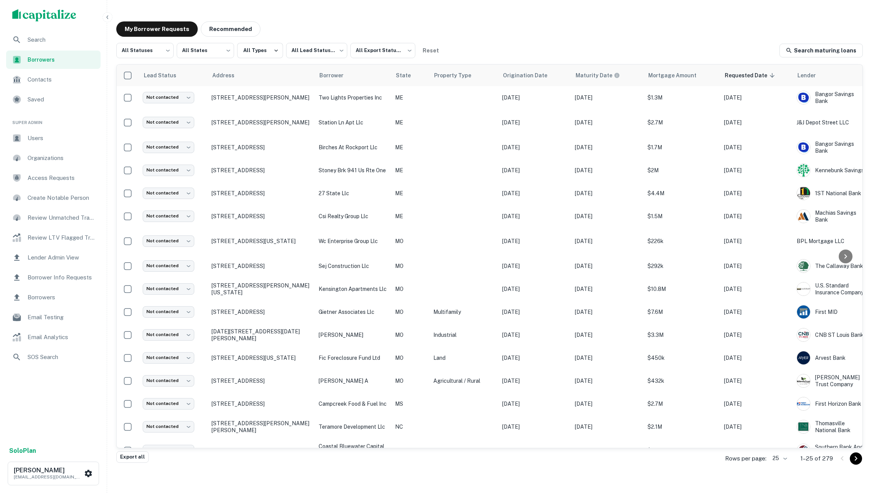
click at [63, 42] on span "Search" at bounding box center [62, 39] width 68 height 9
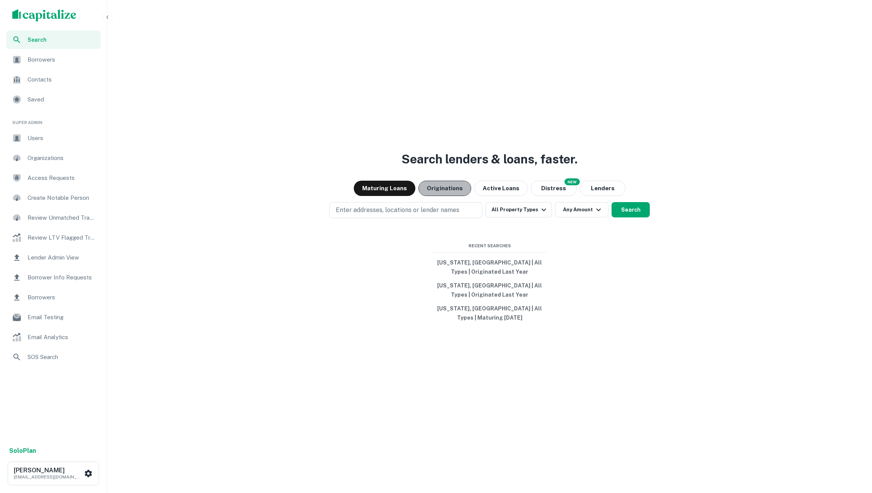
click at [461, 189] on button "Originations" at bounding box center [444, 188] width 53 height 15
click at [455, 205] on p "Enter addresses, locations or lender names" at bounding box center [398, 209] width 124 height 9
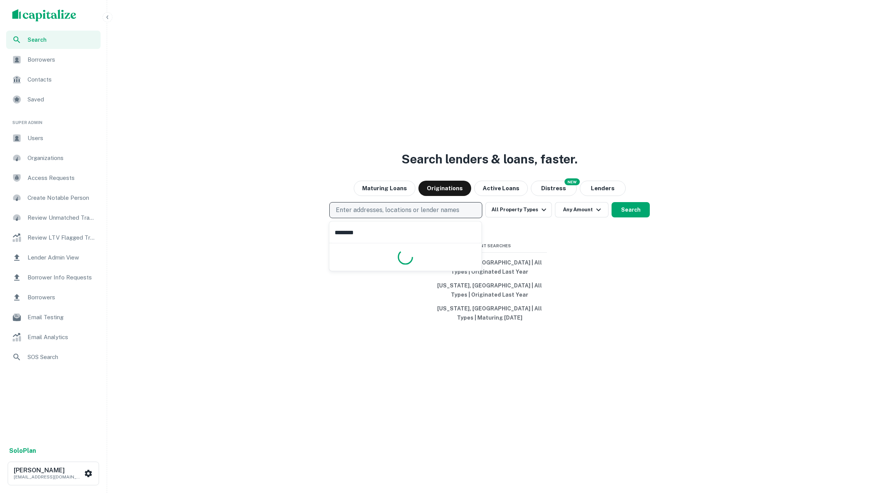
type input "*********"
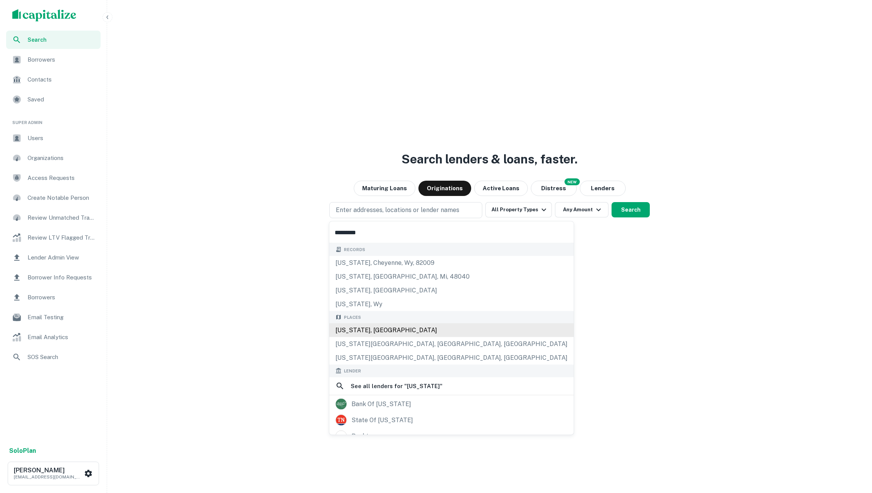
click at [409, 330] on div "[US_STATE], [GEOGRAPHIC_DATA]" at bounding box center [451, 330] width 244 height 14
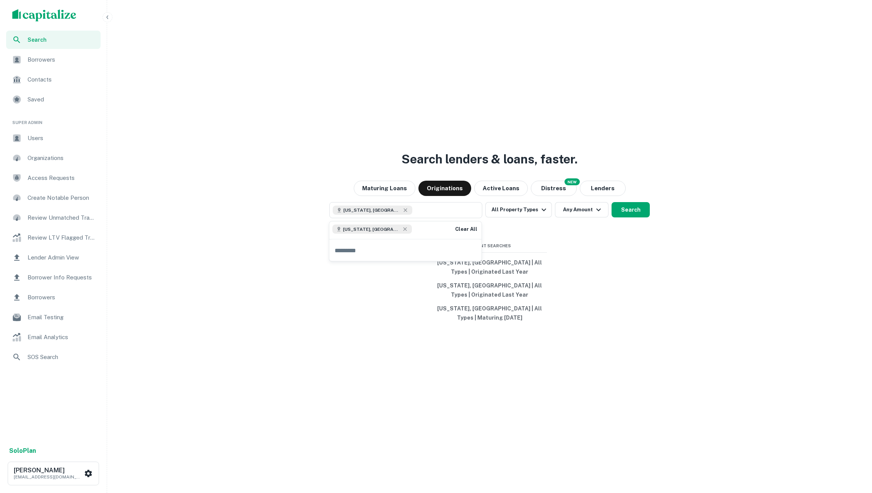
click at [629, 259] on div "Search lenders & loans, faster. Maturing Loans Originations Active Loans NEW Di…" at bounding box center [489, 264] width 759 height 493
click at [638, 211] on button "Search" at bounding box center [631, 209] width 38 height 15
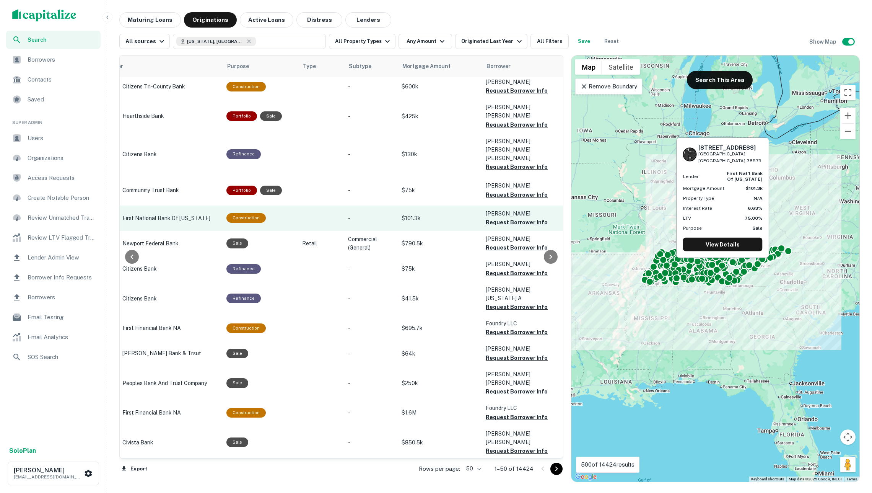
scroll to position [3, 246]
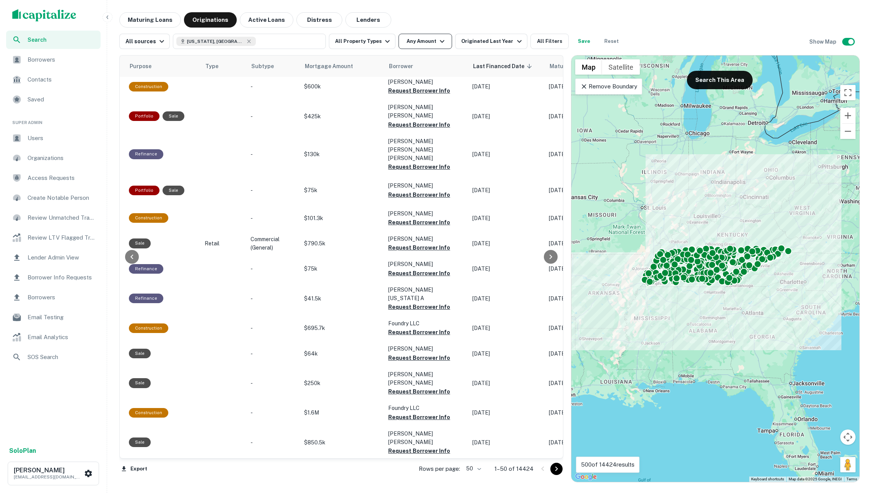
click at [418, 45] on button "Any Amount" at bounding box center [426, 41] width 54 height 15
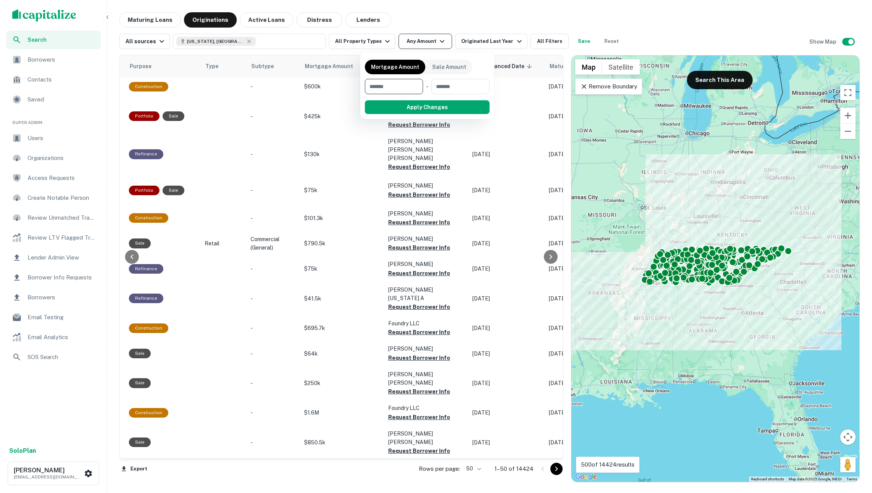
type input "*"
type input "*******"
click at [435, 108] on button "Apply Changes" at bounding box center [440, 107] width 97 height 14
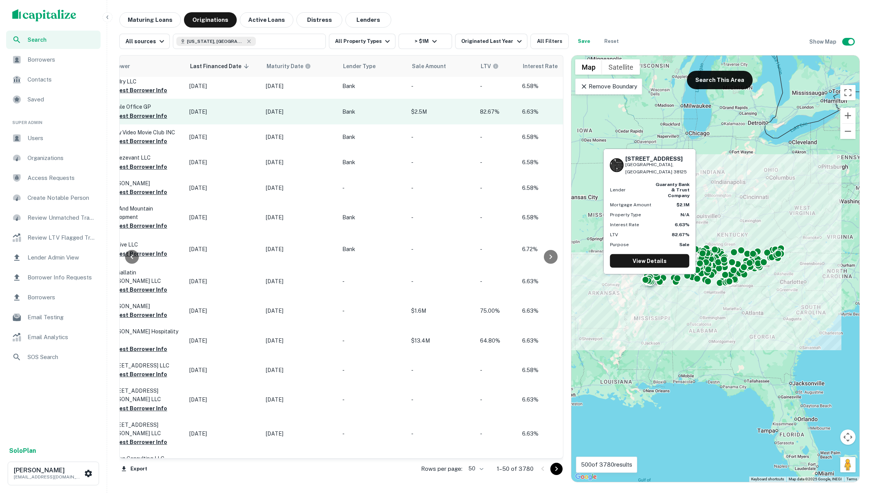
scroll to position [3, 265]
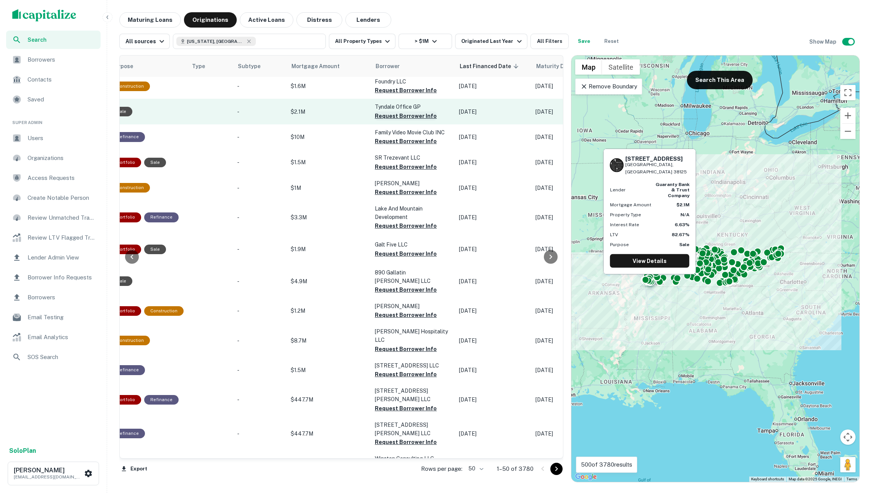
click at [398, 114] on button "Request Borrower Info" at bounding box center [406, 115] width 62 height 9
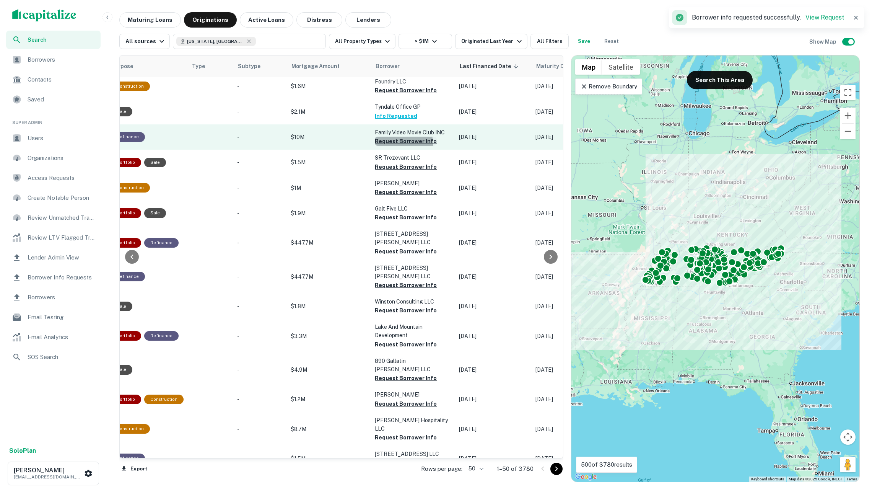
click at [387, 143] on button "Request Borrower Info" at bounding box center [406, 141] width 62 height 9
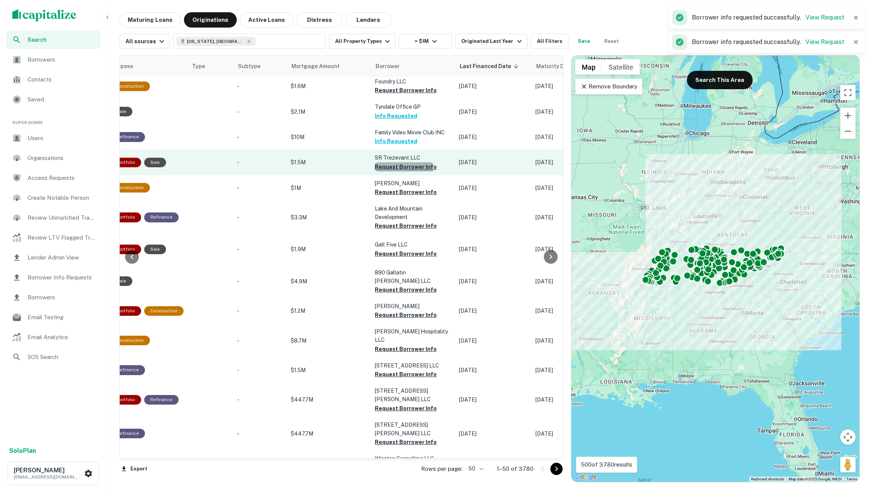
click at [389, 168] on button "Request Borrower Info" at bounding box center [406, 166] width 62 height 9
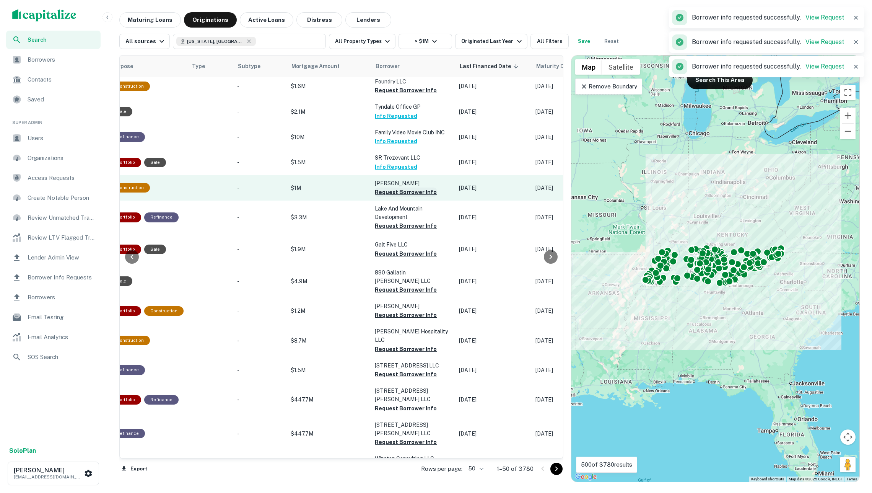
click at [386, 189] on button "Request Borrower Info" at bounding box center [406, 191] width 62 height 9
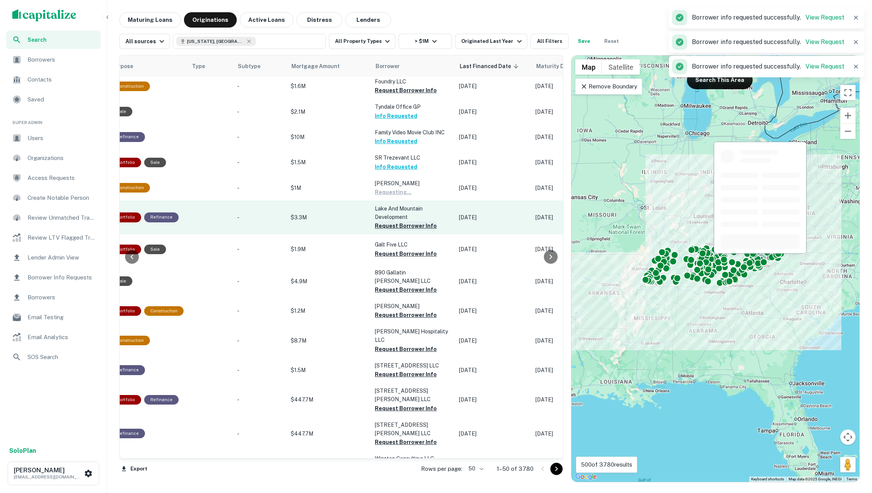
click at [387, 223] on button "Request Borrower Info" at bounding box center [406, 225] width 62 height 9
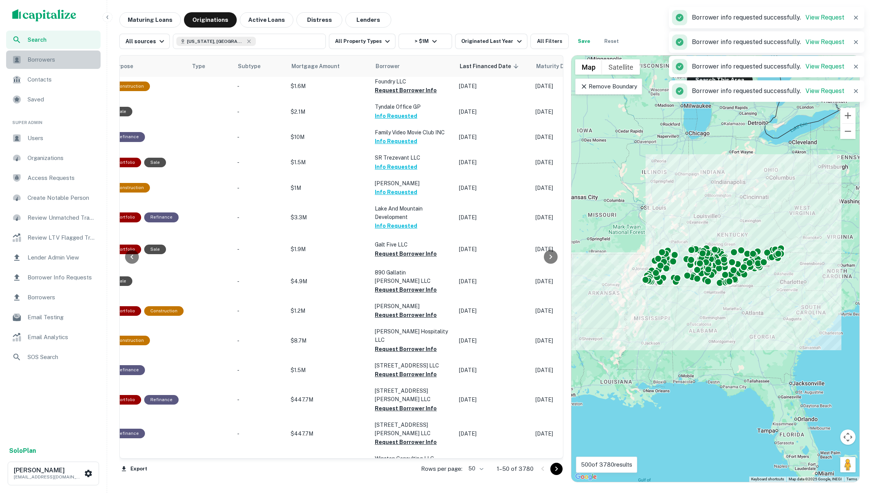
click at [77, 56] on span "Borrowers" at bounding box center [62, 59] width 68 height 9
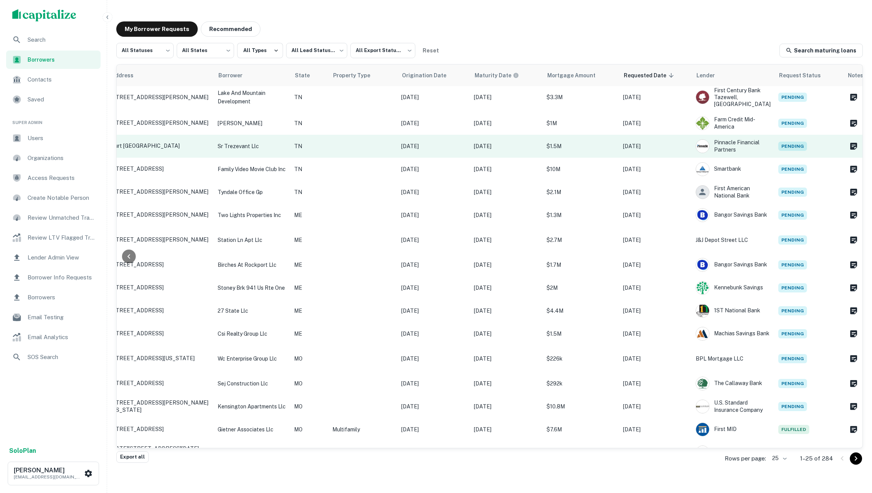
scroll to position [3, 100]
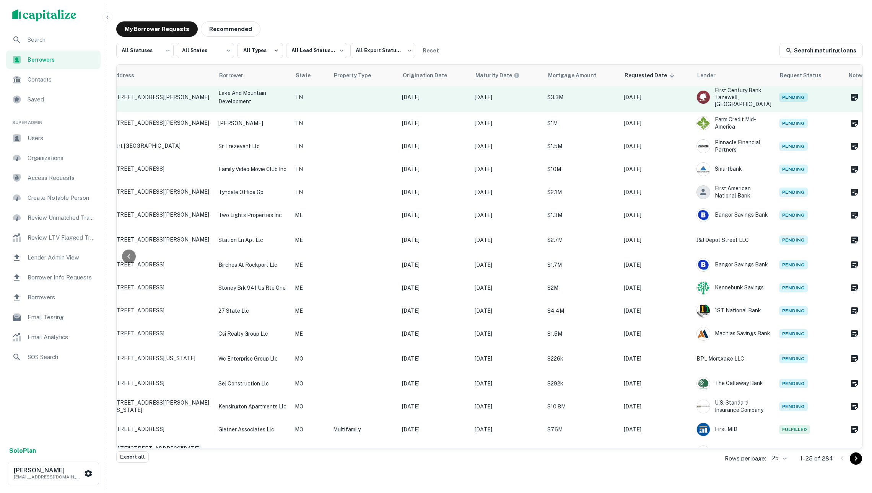
click at [318, 99] on p "TN" at bounding box center [310, 97] width 31 height 8
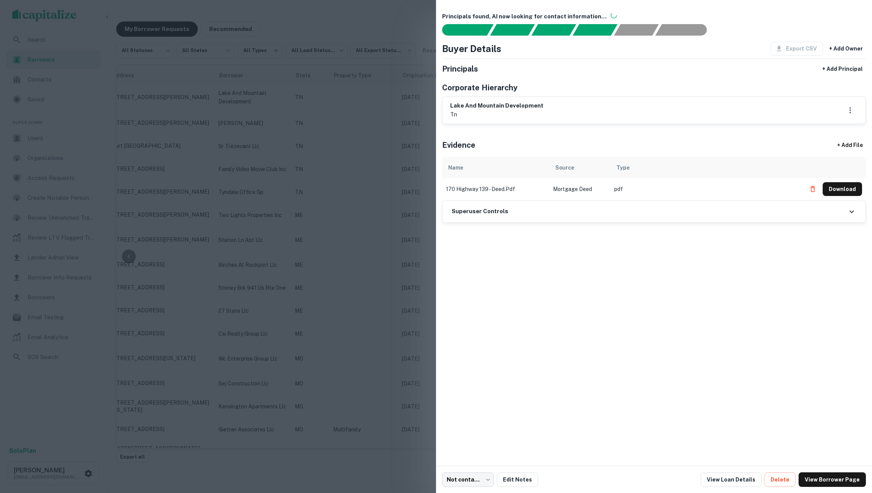
click at [384, 139] on div at bounding box center [436, 246] width 872 height 493
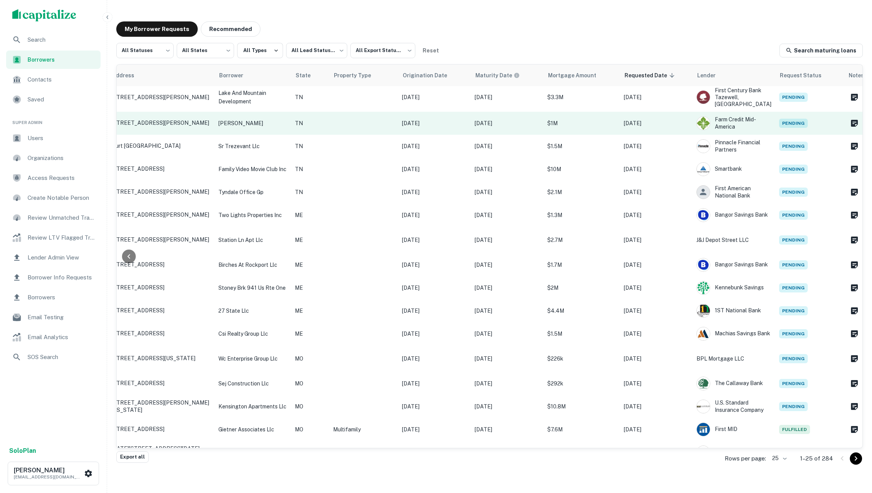
click at [372, 119] on td at bounding box center [363, 123] width 69 height 23
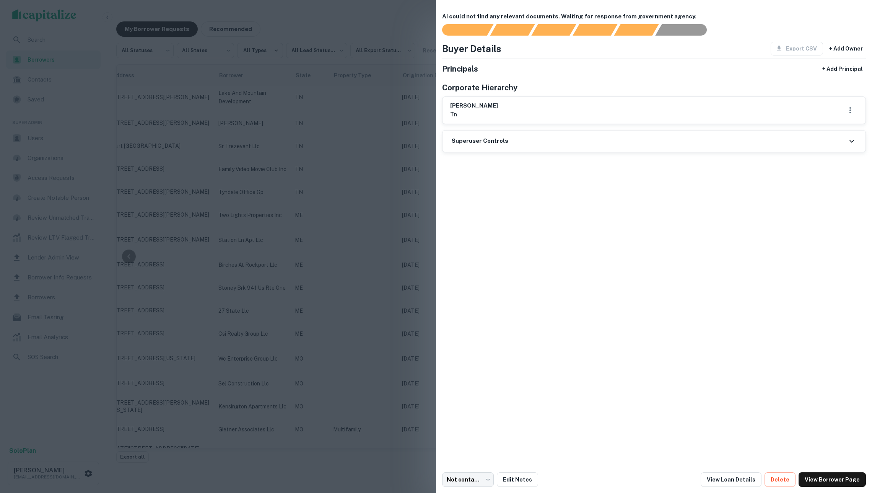
click at [371, 127] on div at bounding box center [436, 246] width 872 height 493
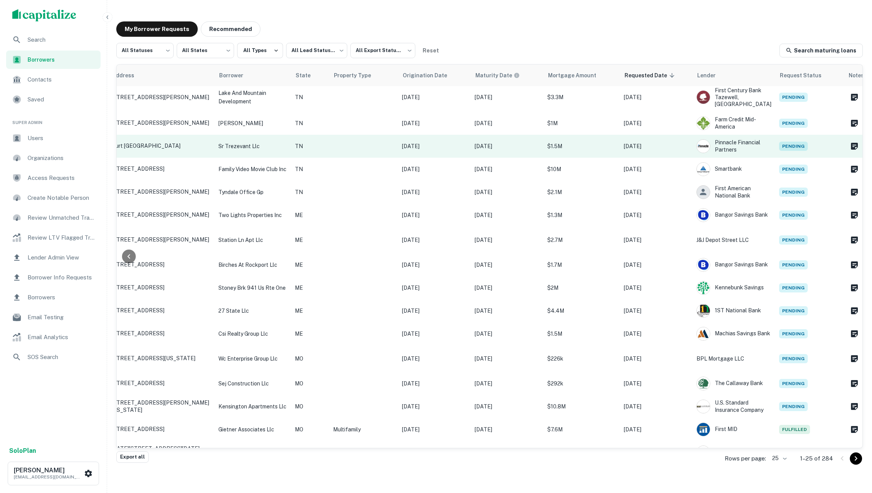
click at [362, 138] on td at bounding box center [363, 146] width 69 height 23
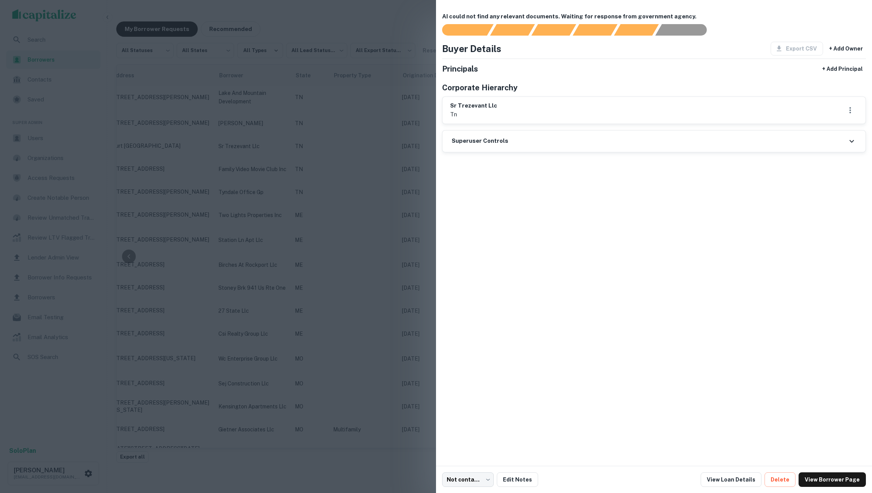
click at [360, 130] on div at bounding box center [436, 246] width 872 height 493
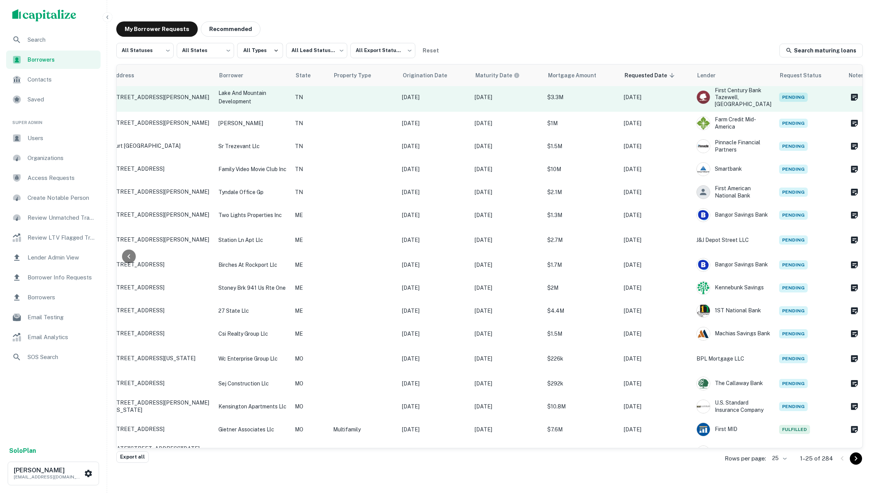
click at [452, 96] on p "[DATE]" at bounding box center [434, 97] width 65 height 8
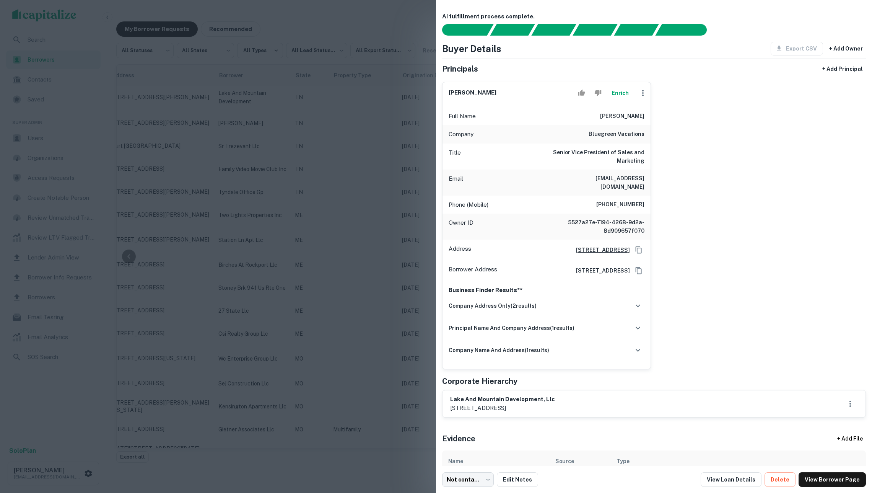
click at [381, 135] on div at bounding box center [436, 246] width 872 height 493
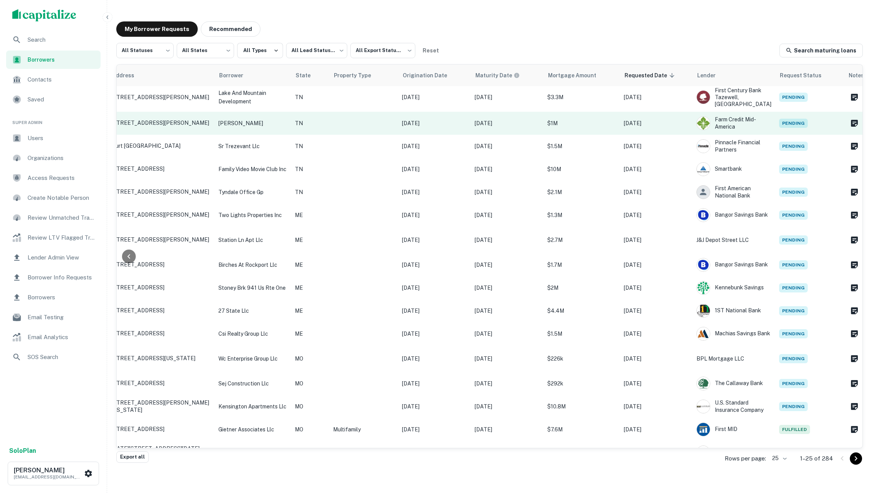
click at [371, 112] on td at bounding box center [363, 123] width 69 height 23
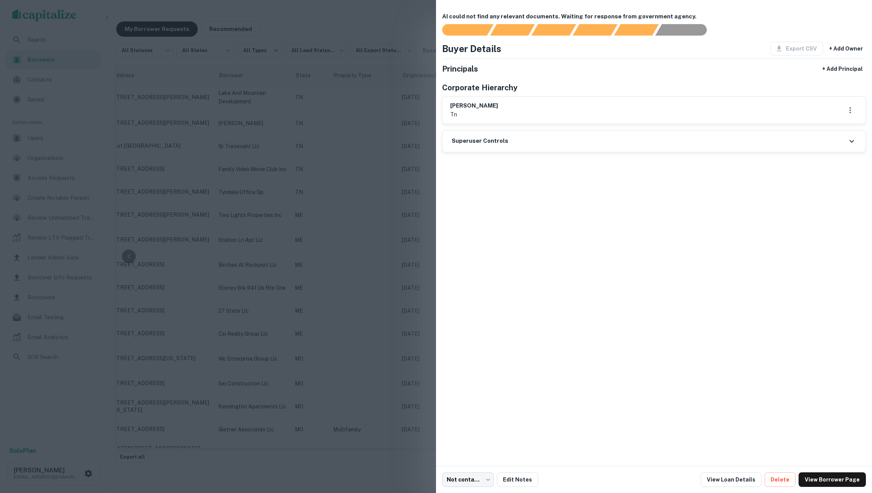
click at [363, 137] on div at bounding box center [436, 246] width 872 height 493
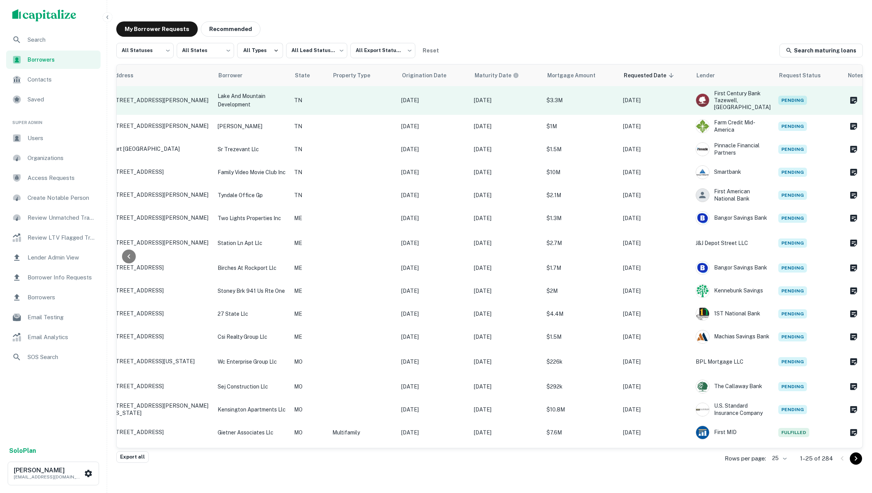
scroll to position [0, 100]
click at [361, 102] on td at bounding box center [363, 100] width 69 height 29
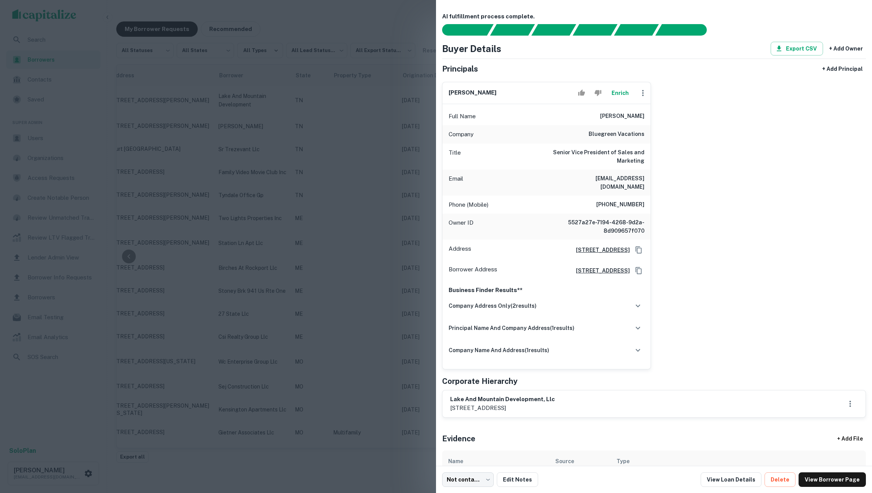
click at [375, 143] on div at bounding box center [436, 246] width 872 height 493
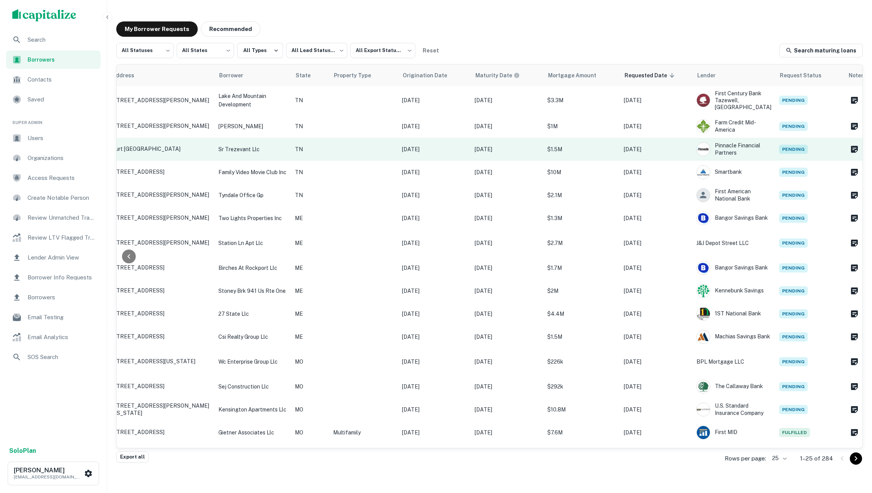
click at [355, 144] on td at bounding box center [363, 149] width 69 height 23
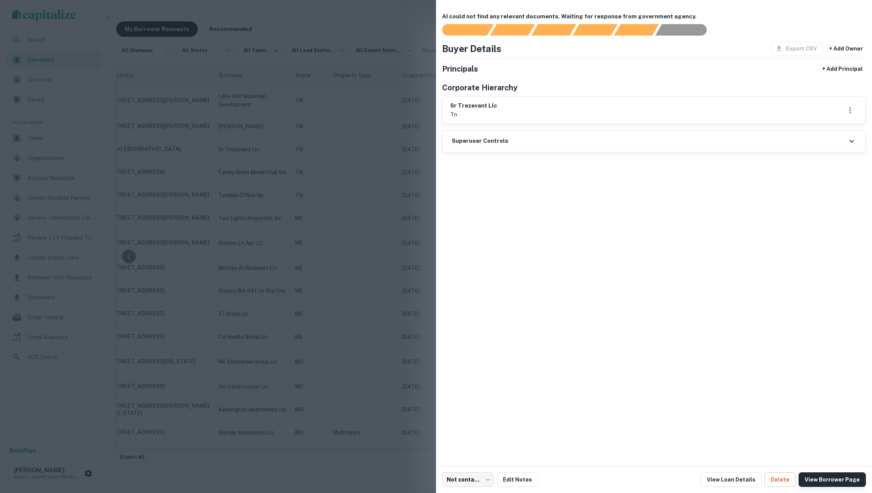
click at [822, 479] on link "View Borrower Page" at bounding box center [832, 479] width 67 height 15
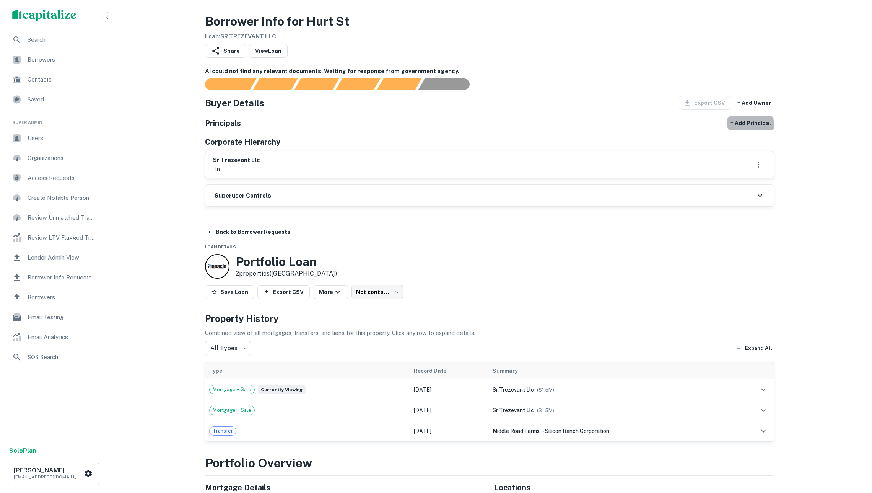
click at [750, 129] on button "+ Add Principal" at bounding box center [751, 123] width 47 height 14
select select "**"
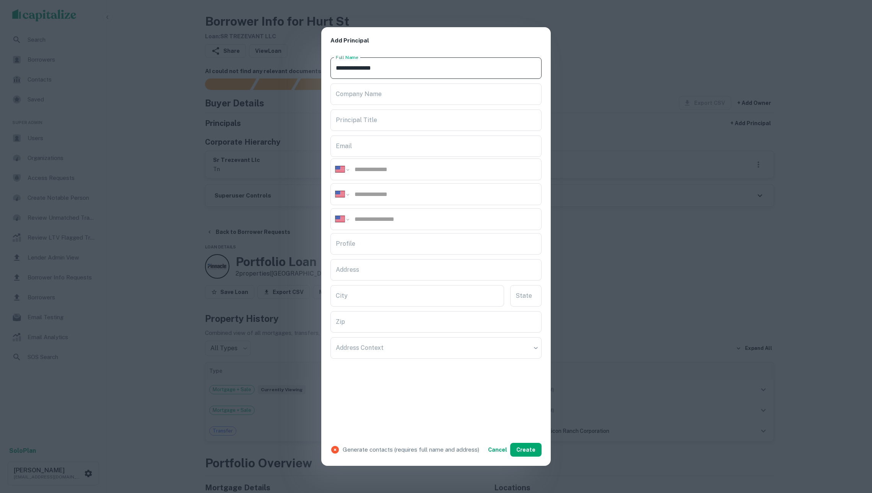
type input "**********"
click at [530, 91] on input "**********" at bounding box center [435, 93] width 211 height 21
type input "**********"
paste input "**********"
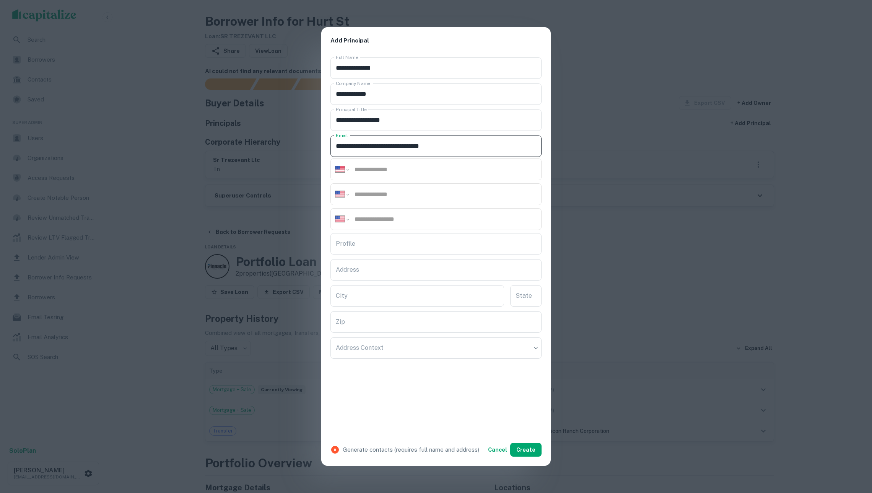
type input "**********"
paste input "**********"
type input "**********"
click at [415, 162] on div "**********" at bounding box center [435, 169] width 211 height 22
paste input "**********"
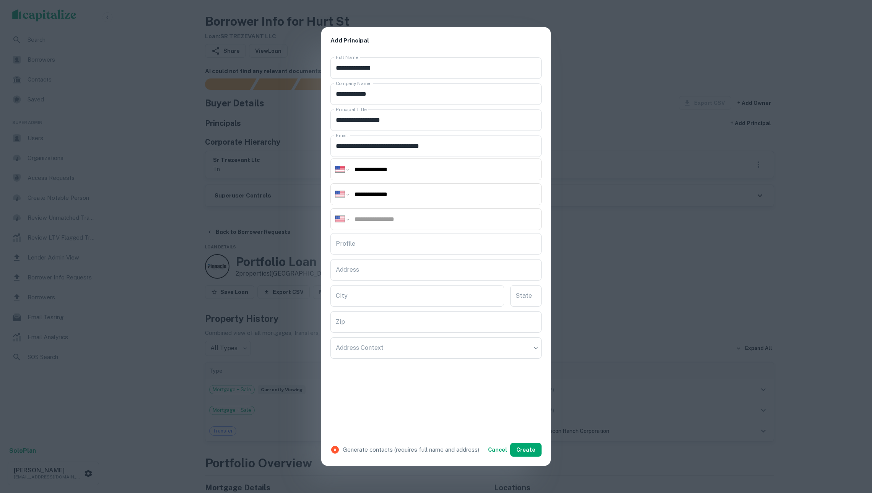
type input "**********"
paste input "**********"
type input "**********"
click at [442, 247] on input "Profile" at bounding box center [435, 243] width 211 height 21
paste input "**********"
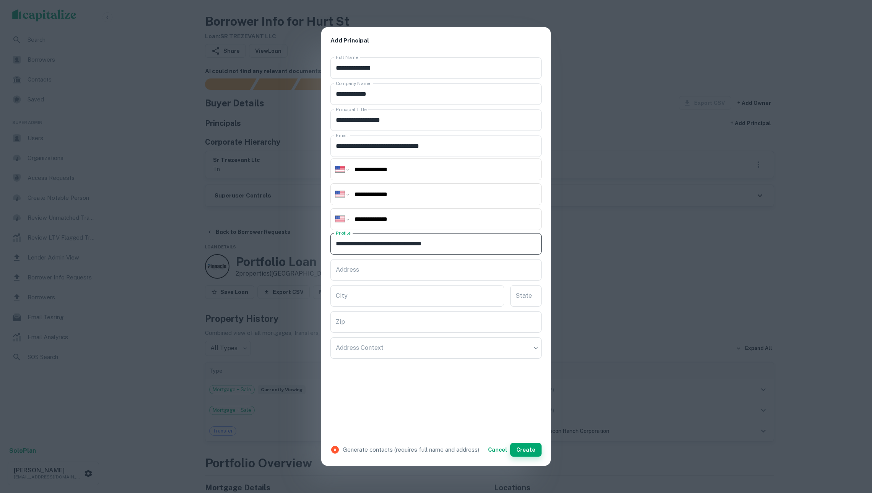
type input "**********"
click at [525, 451] on button "Create" at bounding box center [525, 450] width 31 height 14
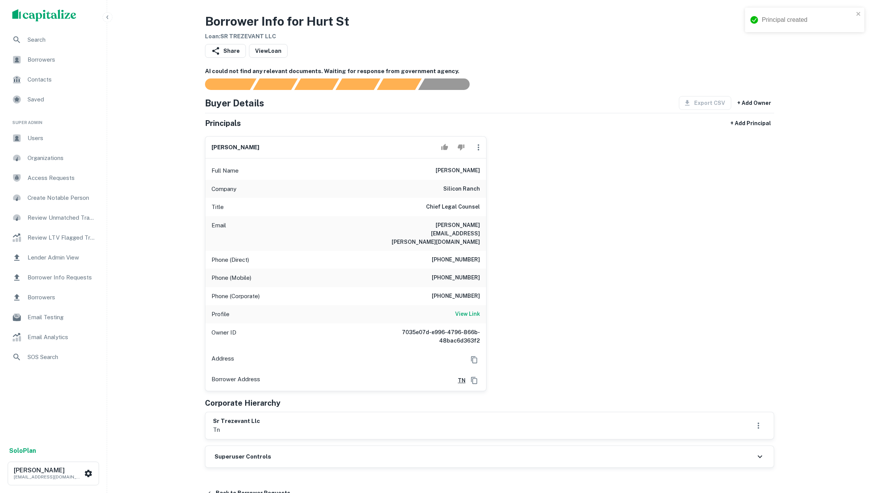
scroll to position [77, 0]
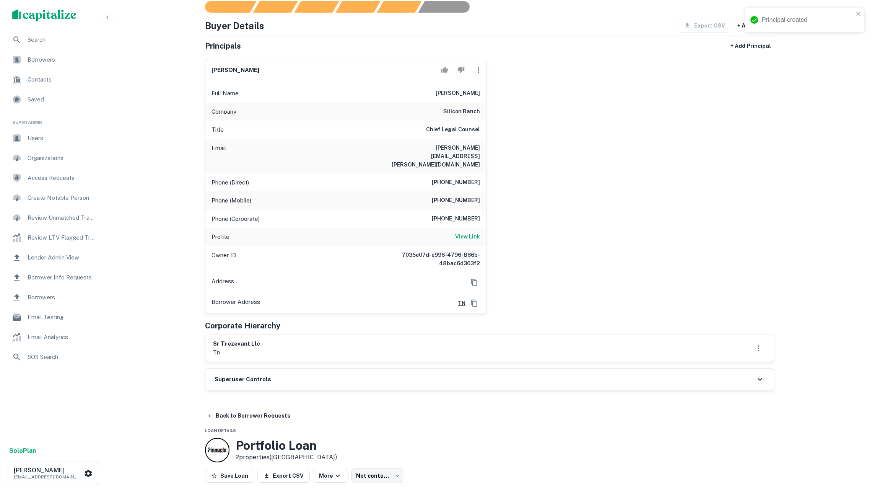
click at [679, 381] on div "Superuser Controls" at bounding box center [489, 378] width 568 height 21
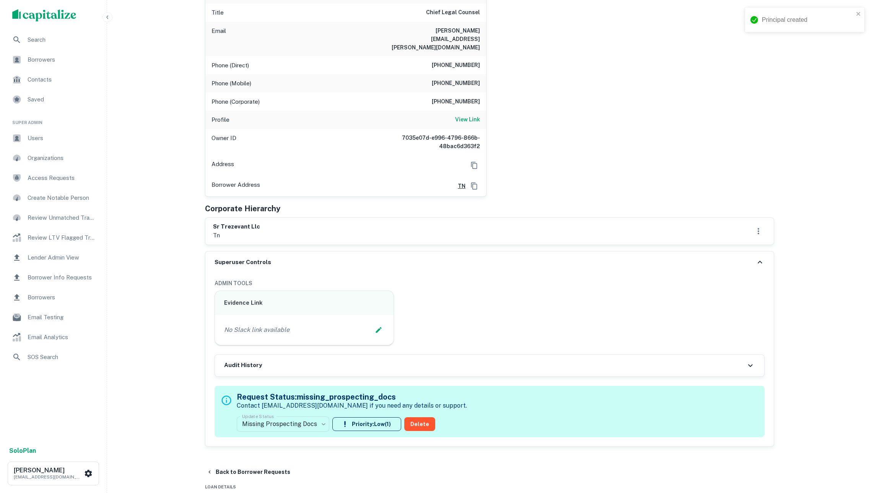
scroll to position [234, 0]
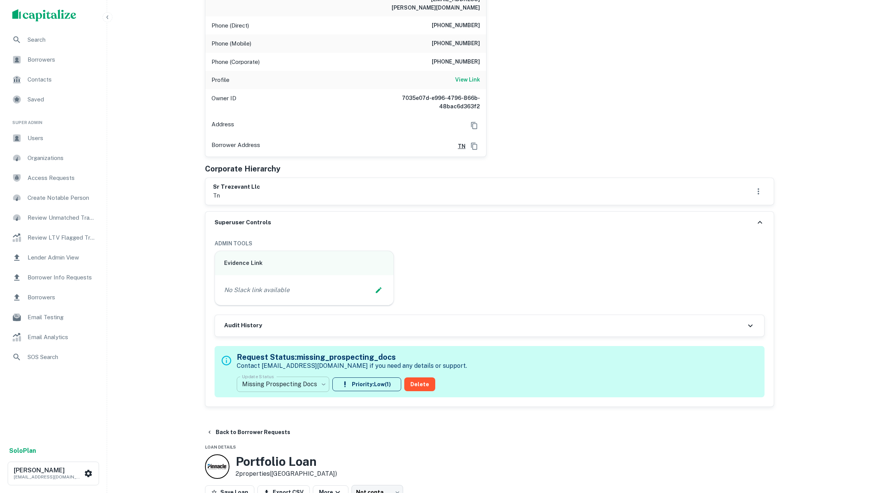
click at [286, 259] on body "Principal created Search Borrowers Contacts Saved Super Admin Users Organizatio…" at bounding box center [436, 12] width 872 height 493
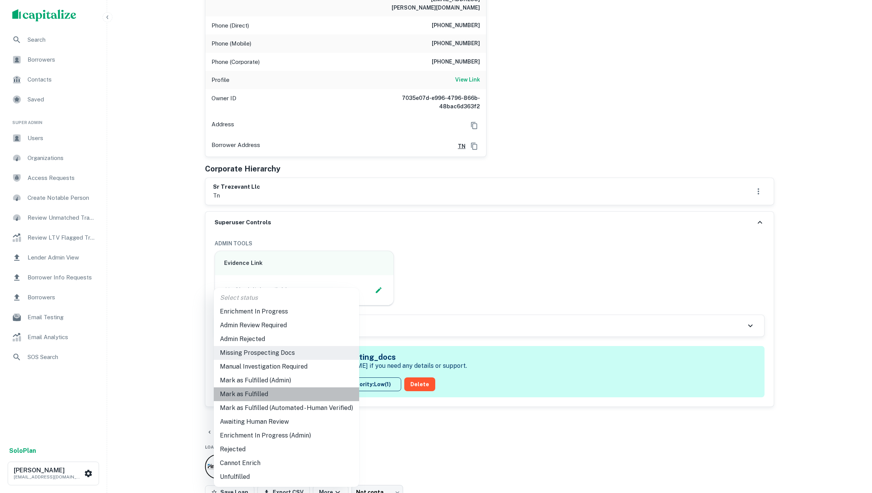
click at [271, 393] on li "Mark as Fulfilled" at bounding box center [286, 394] width 145 height 14
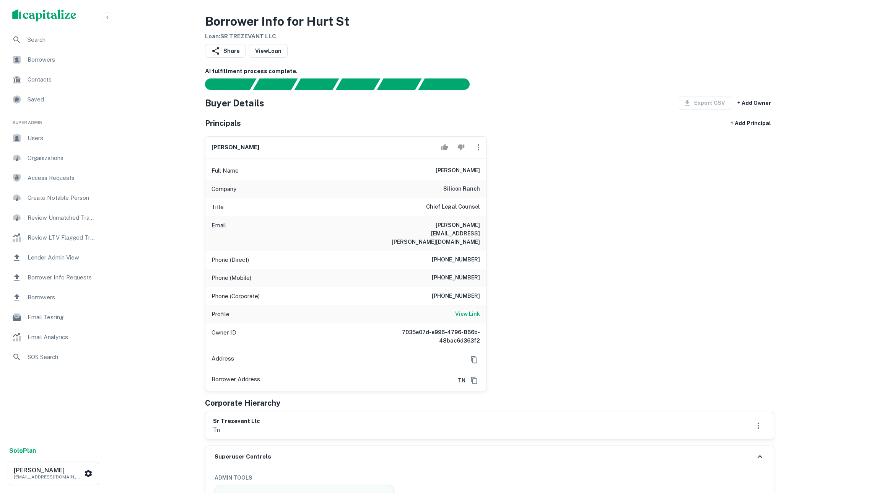
scroll to position [0, 0]
click at [71, 62] on span "Borrowers" at bounding box center [62, 59] width 68 height 9
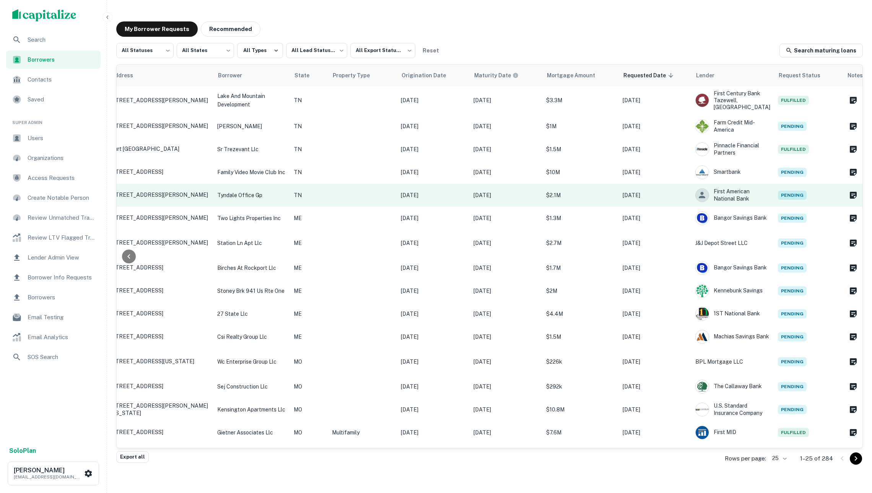
scroll to position [0, 100]
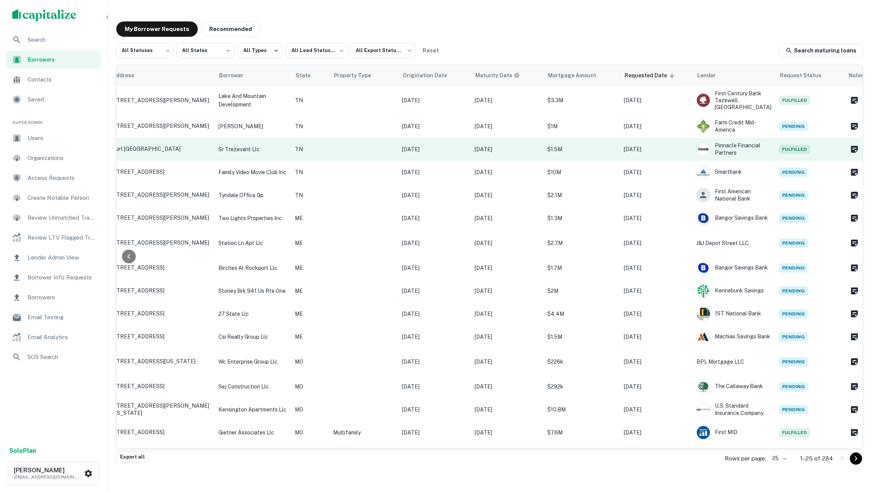
click at [533, 145] on p "[DATE]" at bounding box center [507, 149] width 65 height 8
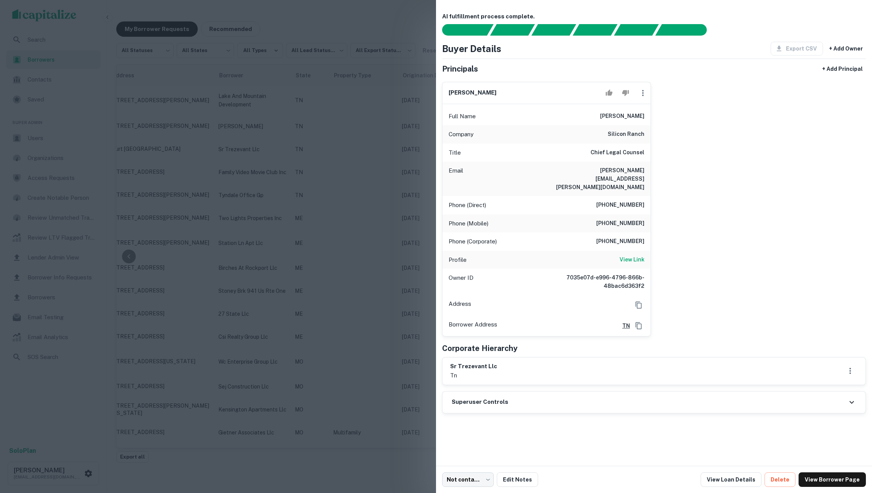
click at [370, 135] on div at bounding box center [436, 246] width 872 height 493
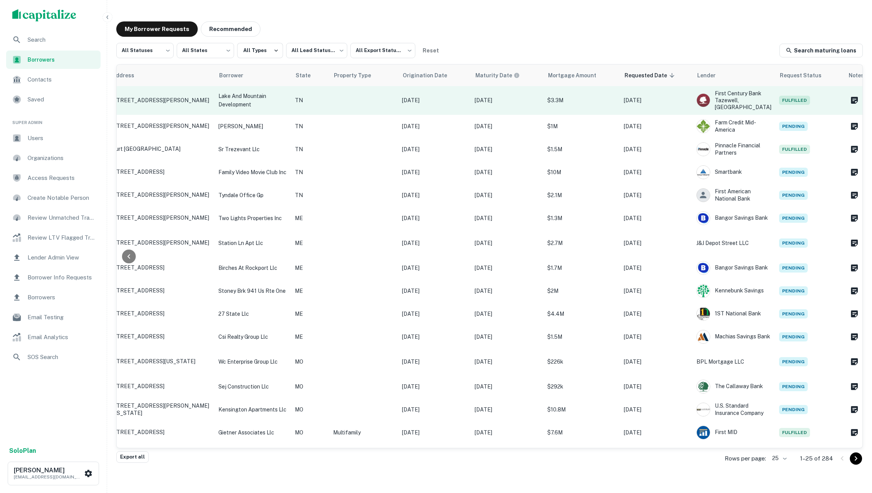
click at [427, 106] on td "[DATE]" at bounding box center [434, 100] width 73 height 29
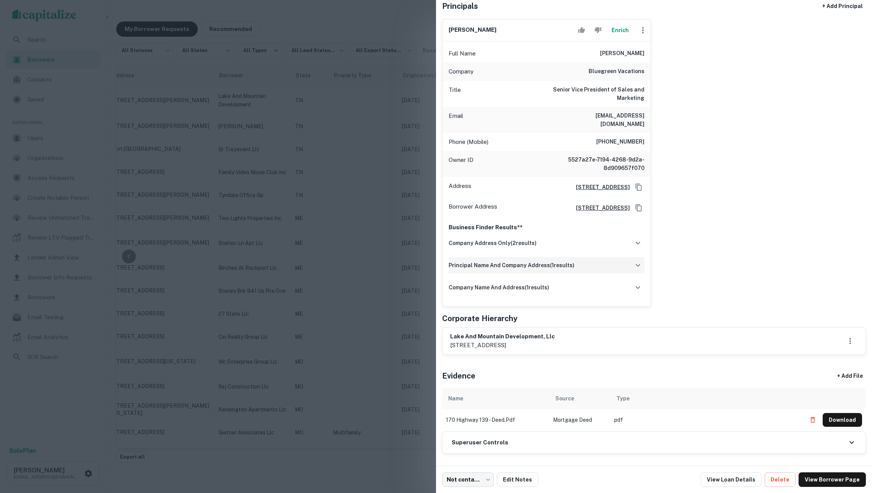
scroll to position [75, 0]
click at [571, 235] on div "company address only ( 2 results)" at bounding box center [547, 243] width 196 height 16
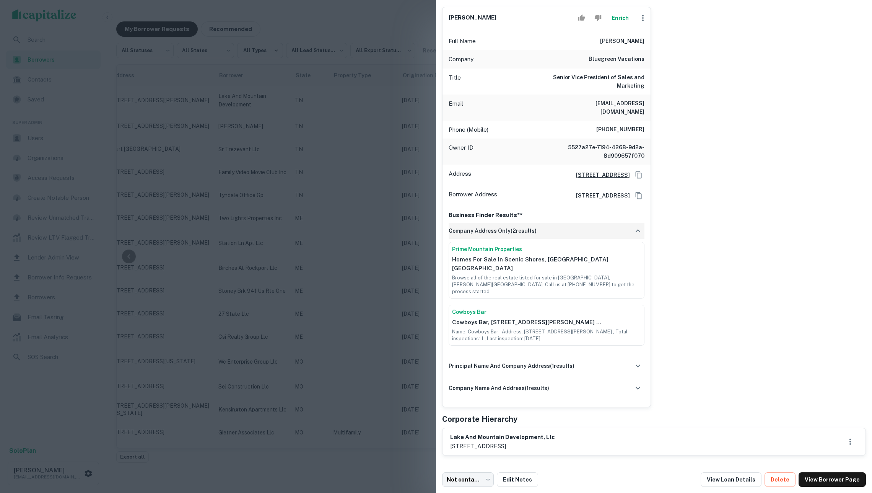
click at [571, 227] on div "company address only ( 2 results)" at bounding box center [547, 231] width 196 height 16
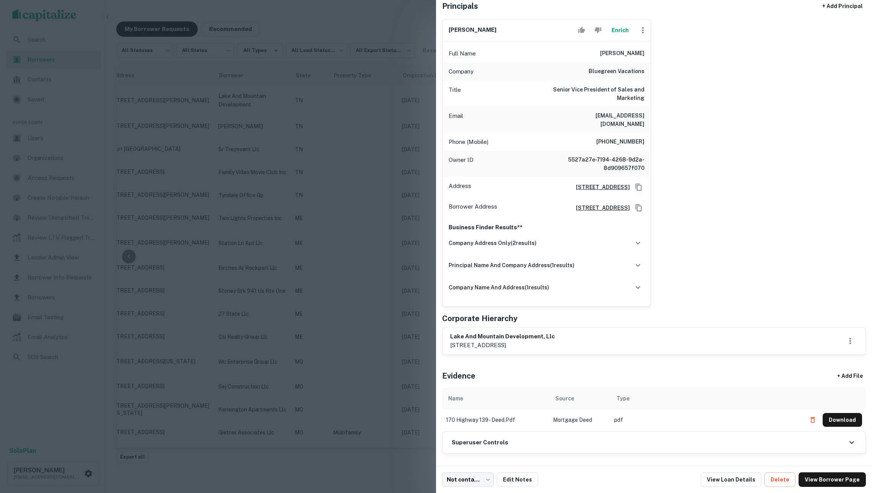
click at [407, 269] on div at bounding box center [436, 246] width 872 height 493
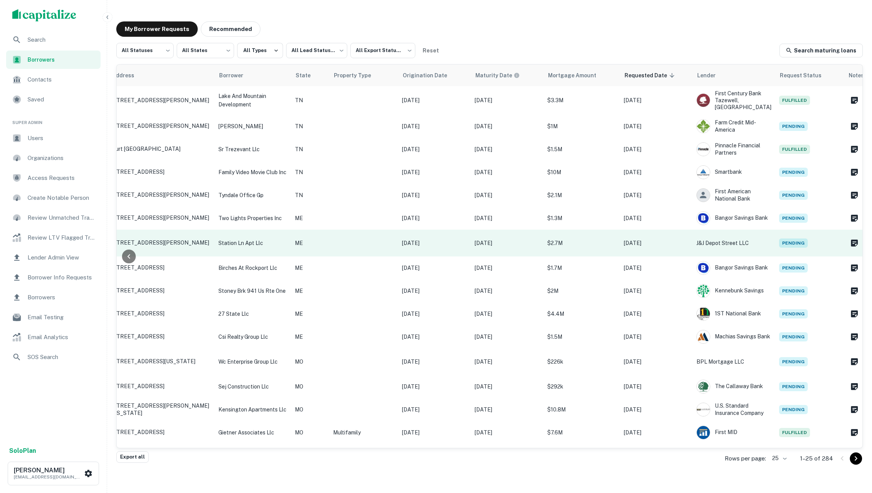
click at [395, 239] on td at bounding box center [363, 243] width 69 height 27
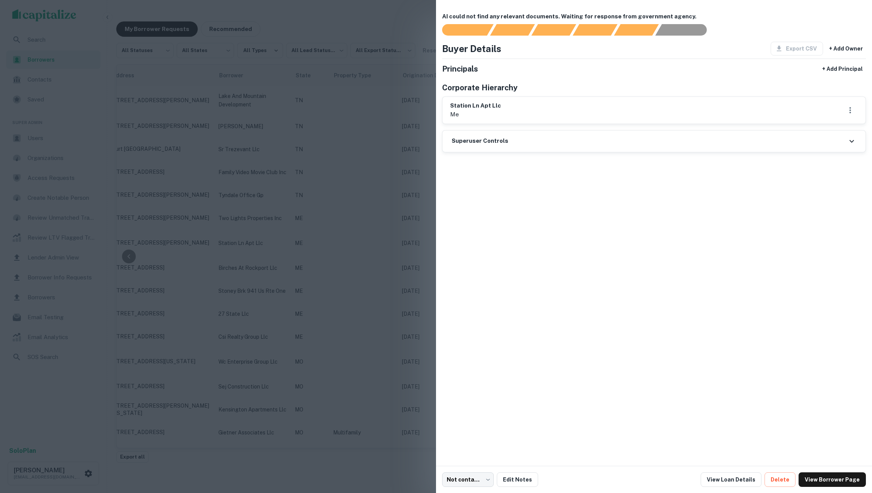
click at [323, 100] on div at bounding box center [436, 246] width 872 height 493
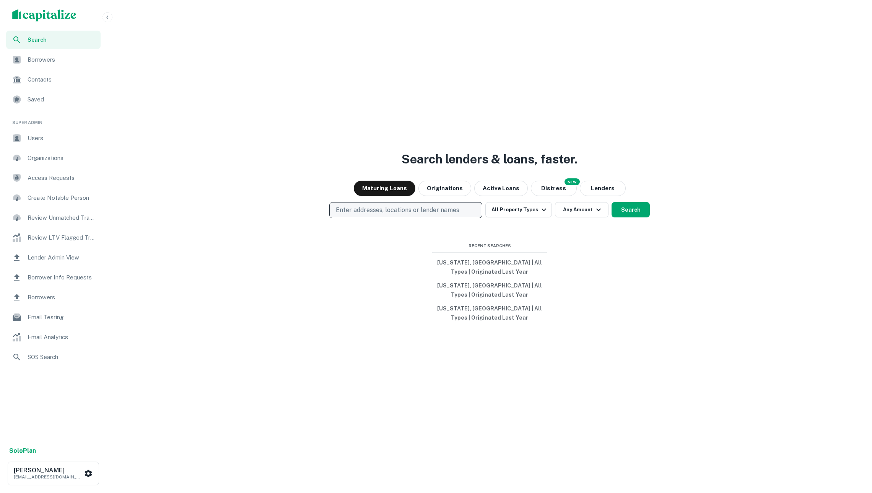
click at [433, 207] on p "Enter addresses, locations or lender names" at bounding box center [398, 209] width 124 height 9
type input "********"
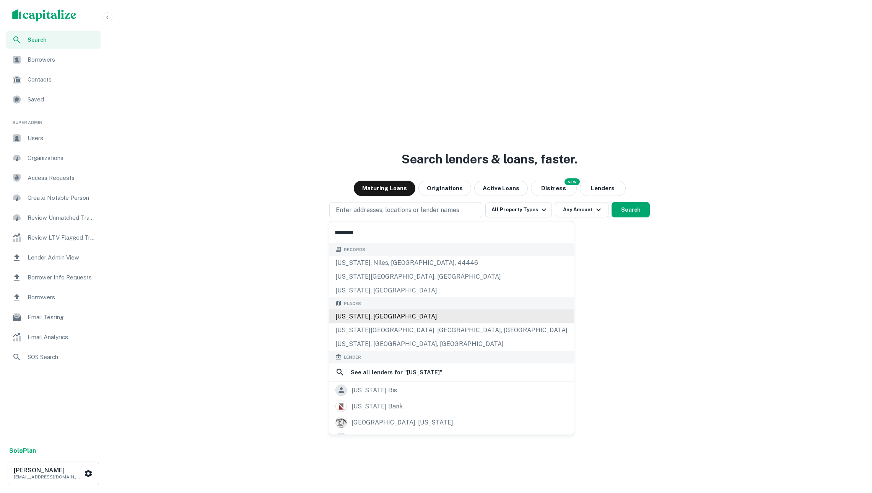
click at [395, 320] on div "[US_STATE], [GEOGRAPHIC_DATA]" at bounding box center [451, 316] width 244 height 14
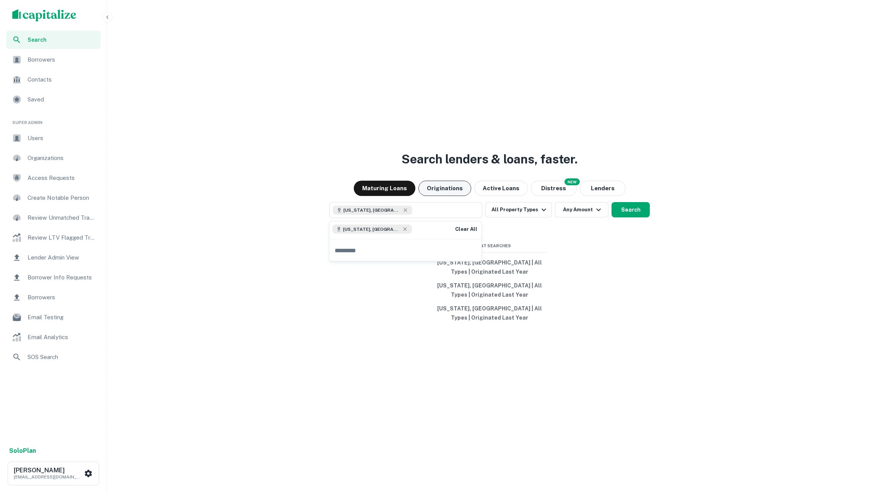
click at [444, 189] on button "Originations" at bounding box center [444, 188] width 53 height 15
click at [565, 208] on button "Any Amount" at bounding box center [582, 209] width 54 height 15
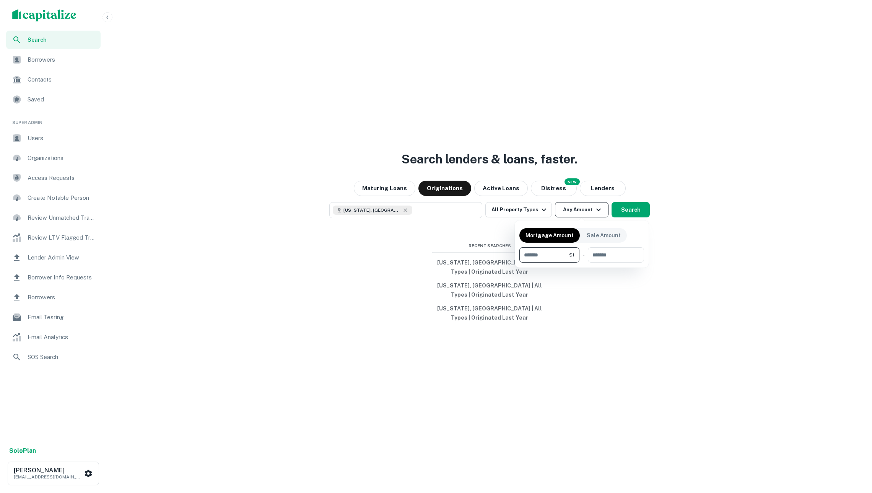
type input "**"
type input "********"
click at [678, 320] on div at bounding box center [436, 246] width 872 height 493
click at [634, 207] on button "Search" at bounding box center [631, 209] width 38 height 15
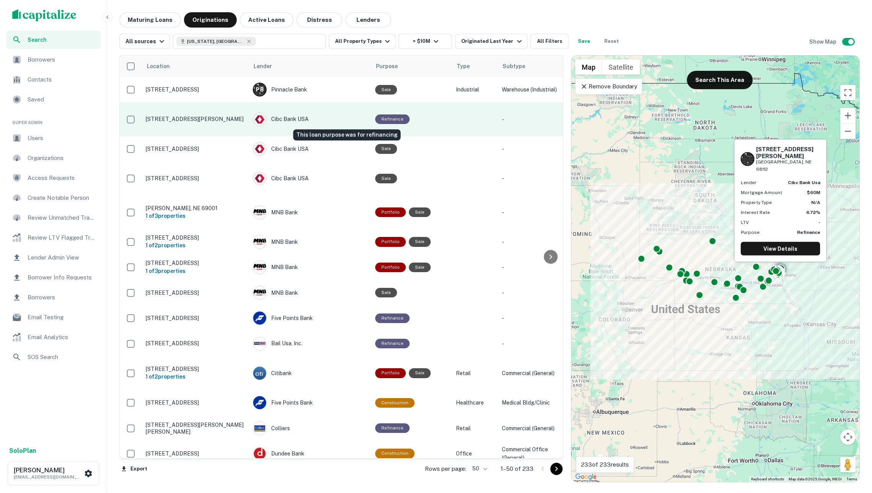
scroll to position [0, 161]
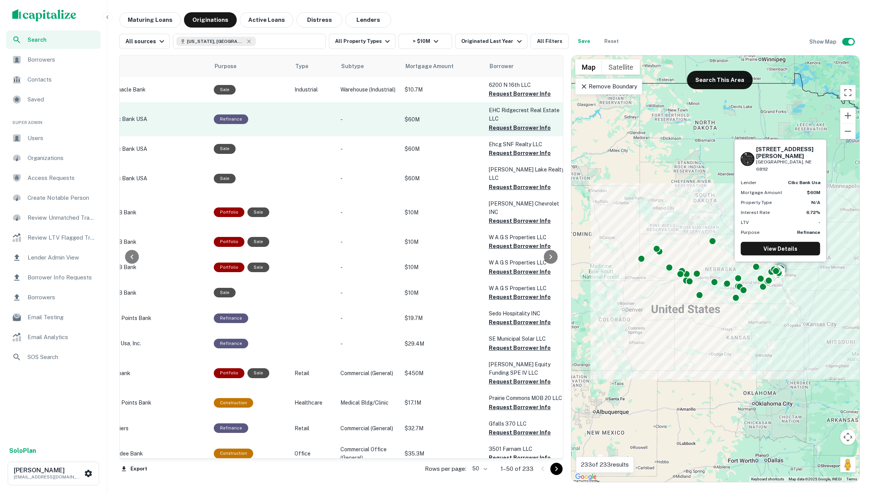
click at [489, 127] on button "Request Borrower Info" at bounding box center [520, 127] width 62 height 9
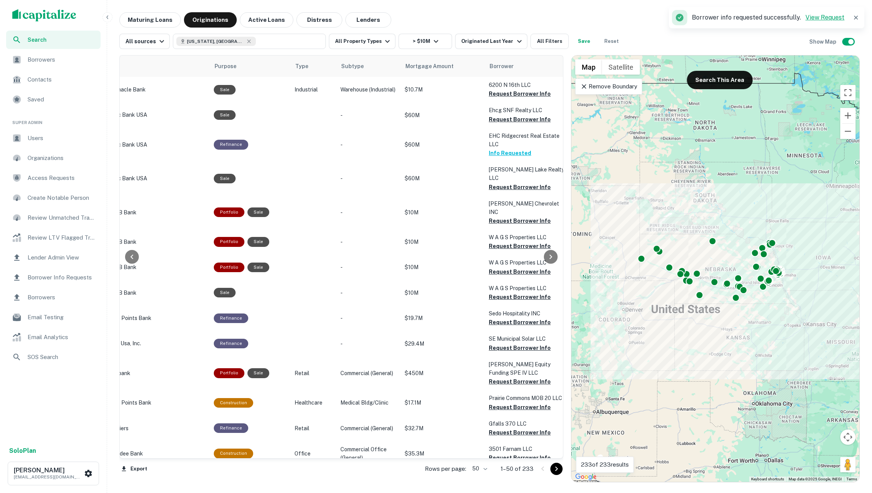
click at [822, 17] on link "View Request" at bounding box center [825, 17] width 39 height 7
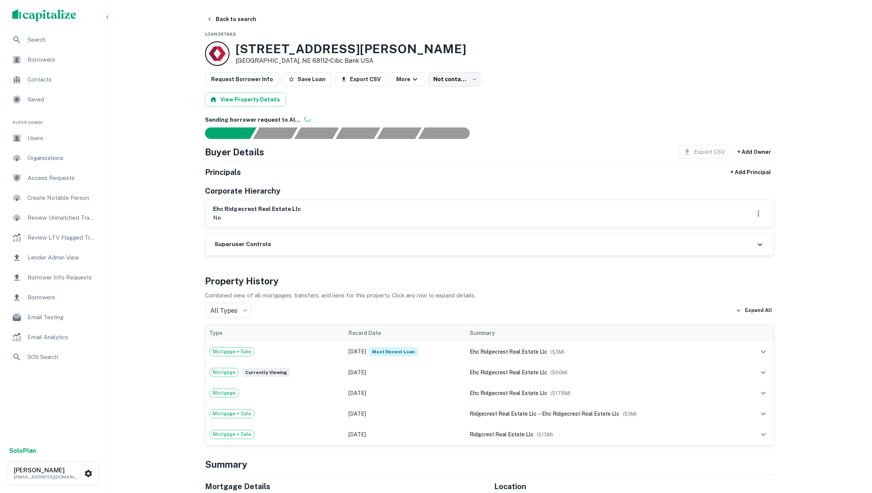
click at [604, 86] on div "Request Borrower Info Save Loan Export CSV More Not contacted **** ​" at bounding box center [489, 79] width 569 height 15
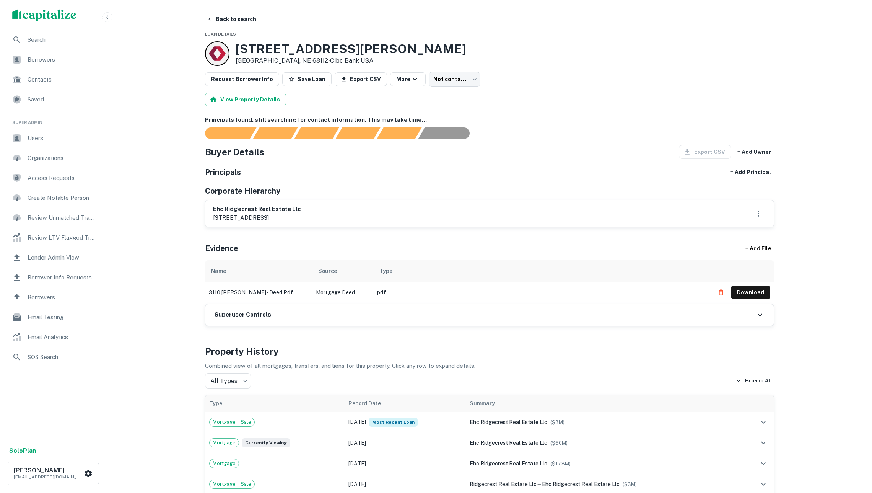
scroll to position [-21, 0]
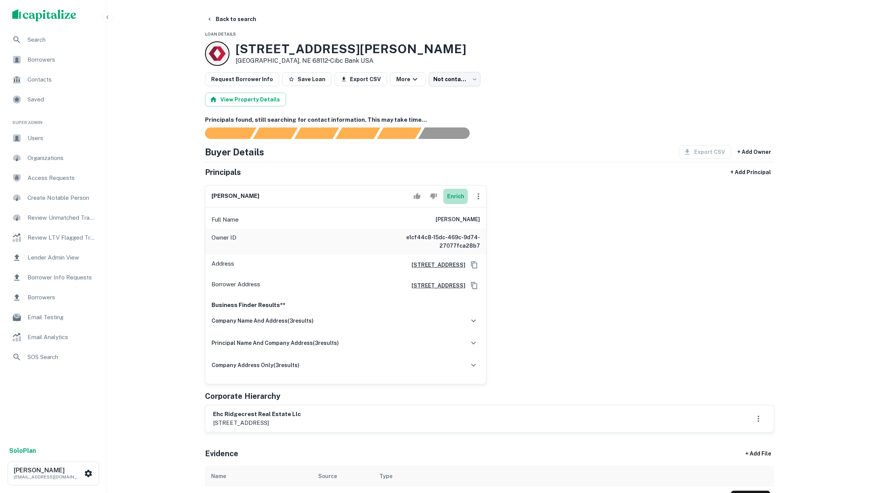
click at [459, 202] on button "Enrich" at bounding box center [455, 196] width 24 height 15
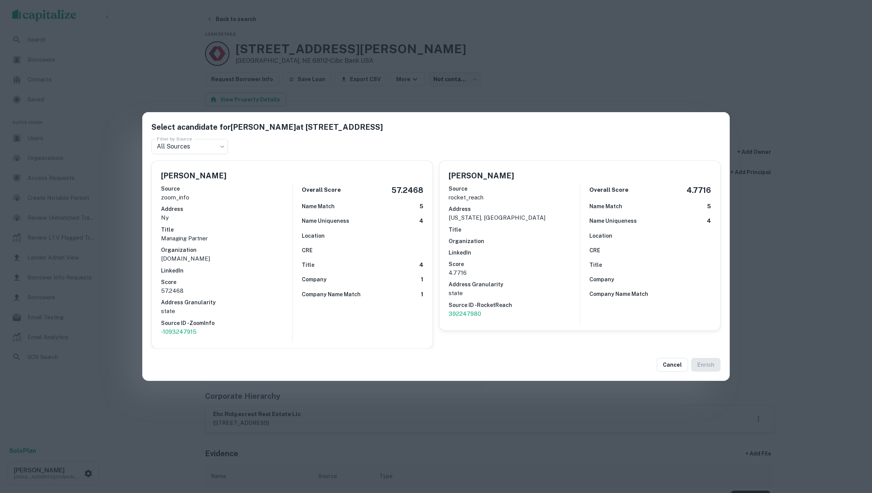
click at [252, 256] on p "Emeraldhcm.com" at bounding box center [226, 258] width 131 height 9
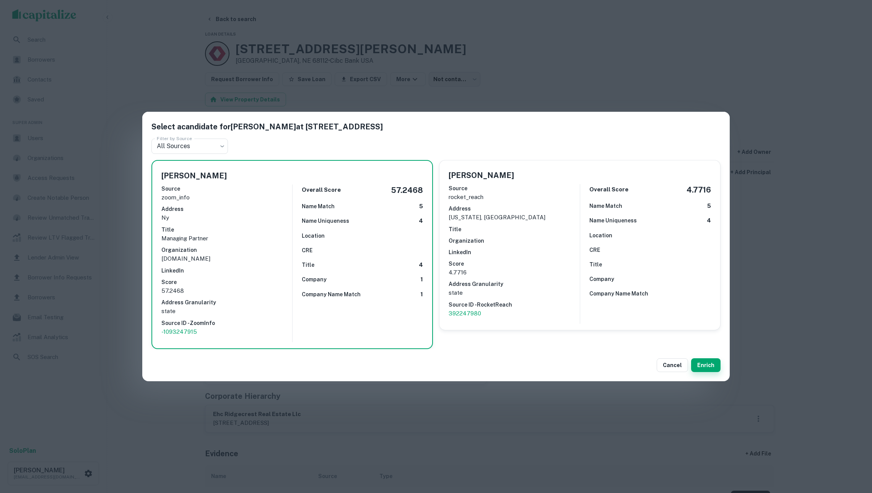
click at [704, 361] on button "Enrich" at bounding box center [705, 365] width 29 height 14
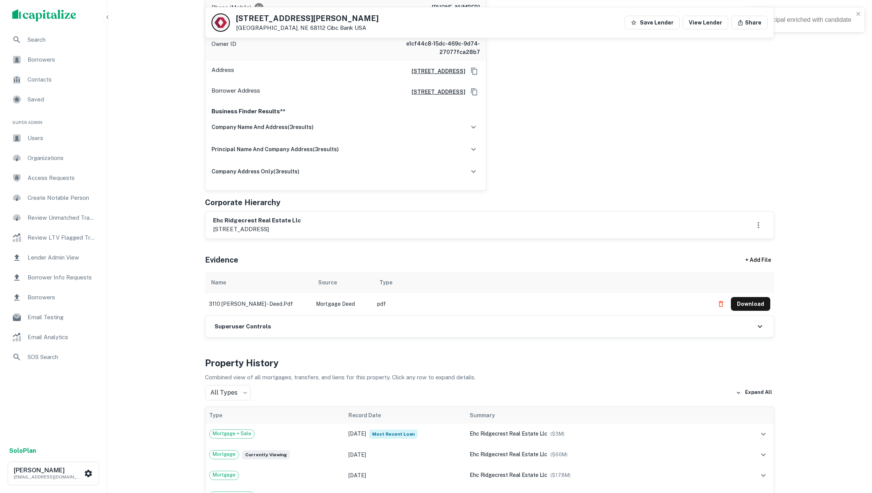
scroll to position [285, 0]
click at [482, 334] on div "Superuser Controls" at bounding box center [489, 325] width 568 height 21
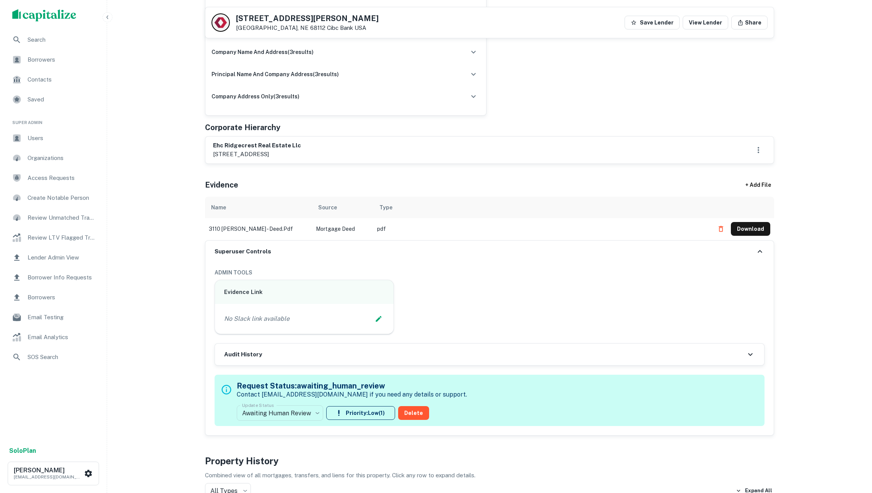
scroll to position [415, 0]
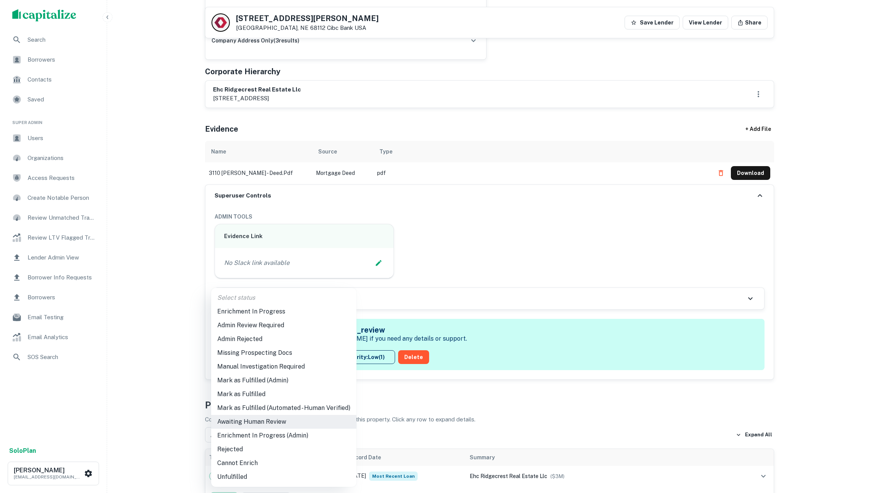
click at [271, 395] on li "Mark as Fulfilled" at bounding box center [283, 394] width 145 height 14
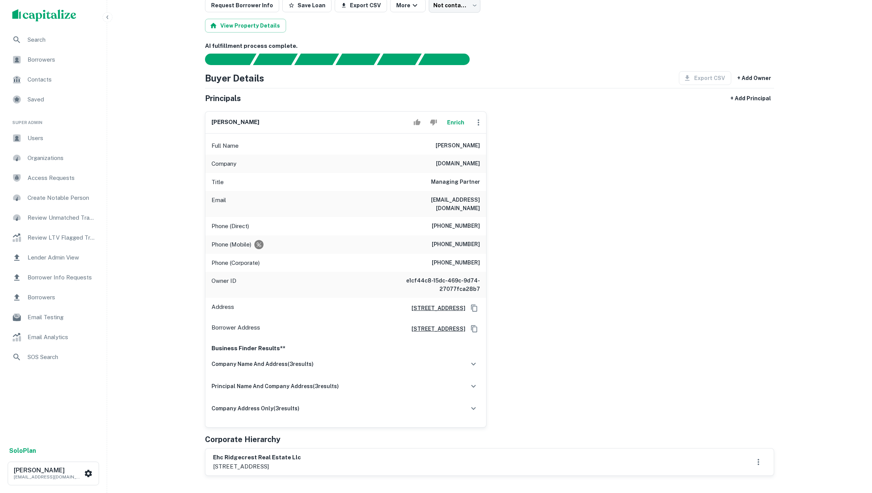
scroll to position [72, 0]
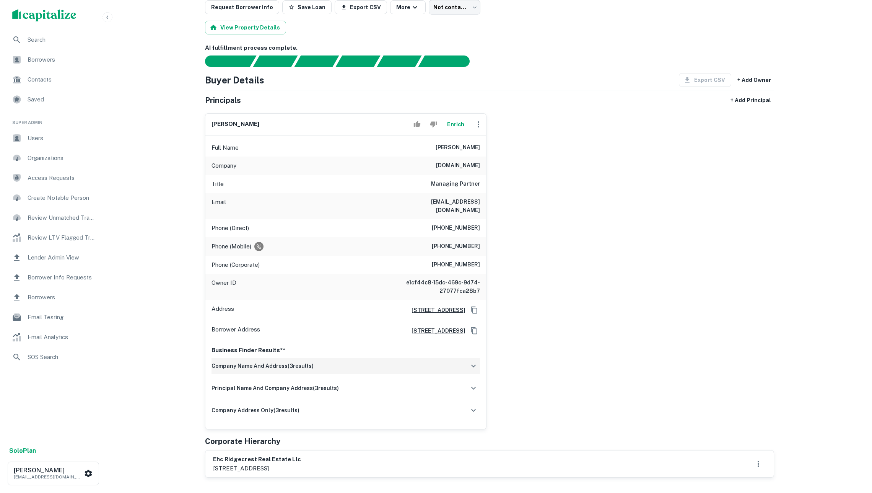
click at [308, 363] on div "company name and address ( 3 results)" at bounding box center [346, 366] width 269 height 16
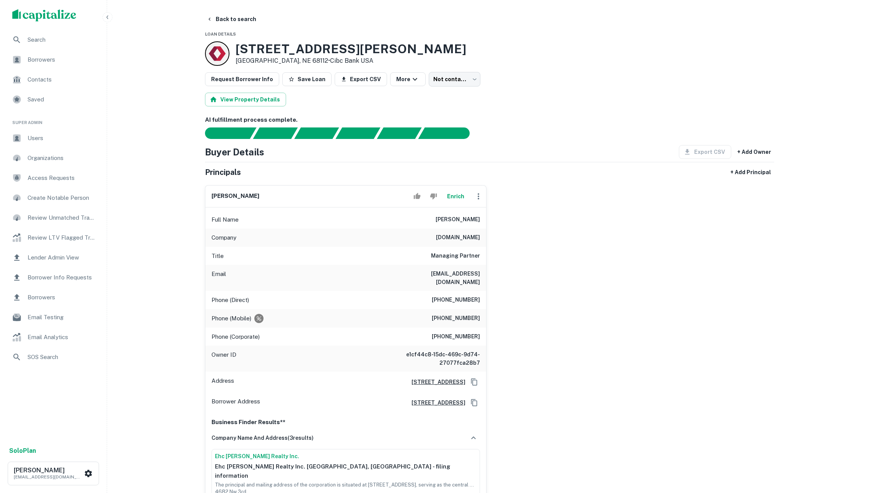
scroll to position [0, 0]
drag, startPoint x: 443, startPoint y: 227, endPoint x: 498, endPoint y: 230, distance: 55.1
click at [498, 230] on div "yisroel chafetz Enrich Full Name yisroel chafetz Company emeraldhcm.com Title M…" at bounding box center [486, 416] width 575 height 475
copy h6 "yisroel chafetz"
click at [81, 54] on div "Borrowers" at bounding box center [53, 59] width 94 height 18
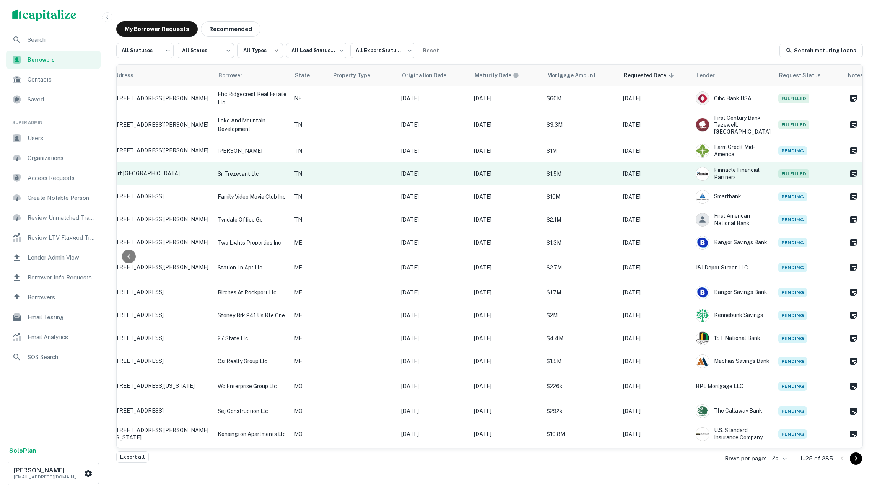
scroll to position [0, 100]
click at [487, 169] on p "[DATE]" at bounding box center [507, 173] width 65 height 8
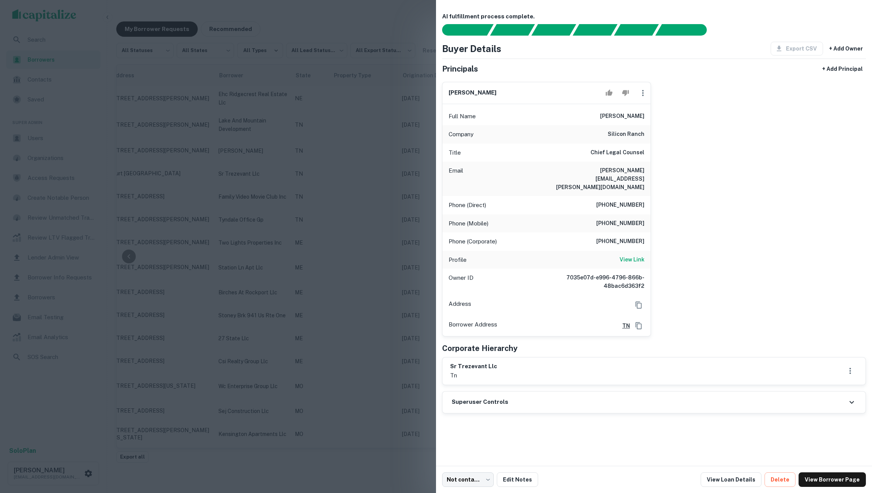
click at [409, 150] on div at bounding box center [436, 246] width 872 height 493
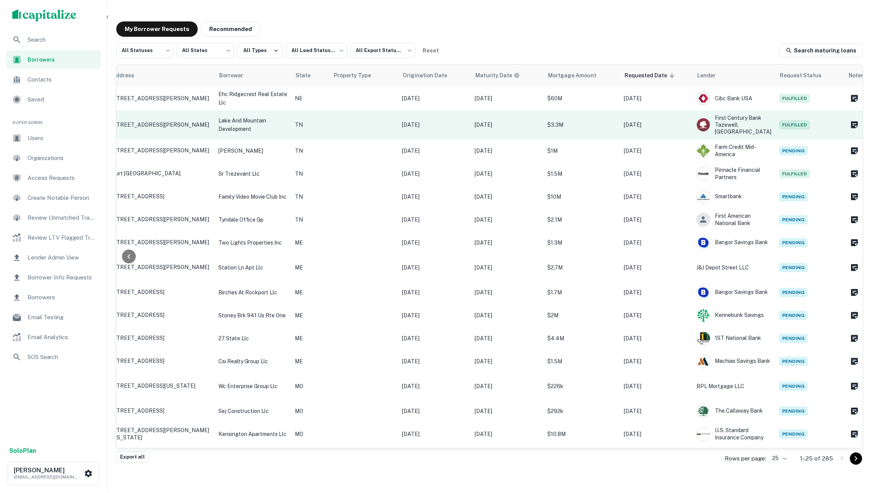
click at [431, 130] on td "[DATE]" at bounding box center [434, 125] width 73 height 29
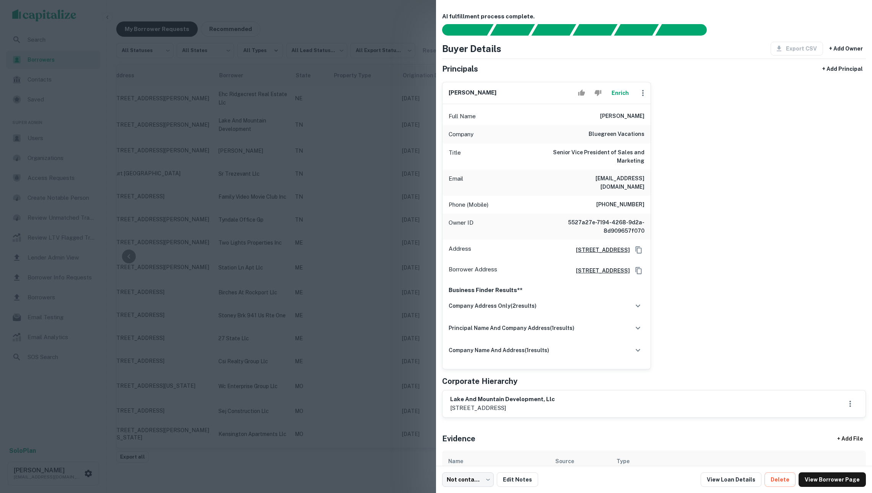
drag, startPoint x: 603, startPoint y: 119, endPoint x: 652, endPoint y: 119, distance: 49.0
click at [652, 119] on div "rhett m bolling Enrich Full Name rhett m bolling Company bluegreen vacations Ti…" at bounding box center [651, 222] width 430 height 293
copy h6 "[PERSON_NAME]"
click at [821, 478] on link "View Borrower Page" at bounding box center [832, 479] width 67 height 15
